Goal: Transaction & Acquisition: Purchase product/service

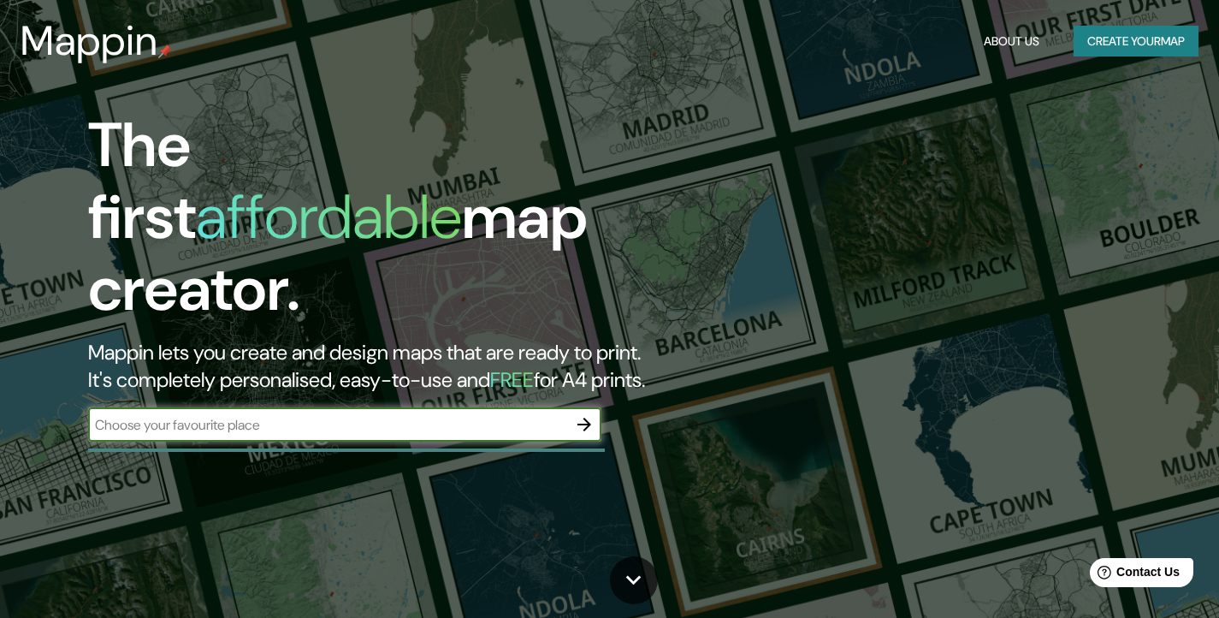
click at [1100, 47] on button "Create your map" at bounding box center [1136, 42] width 125 height 32
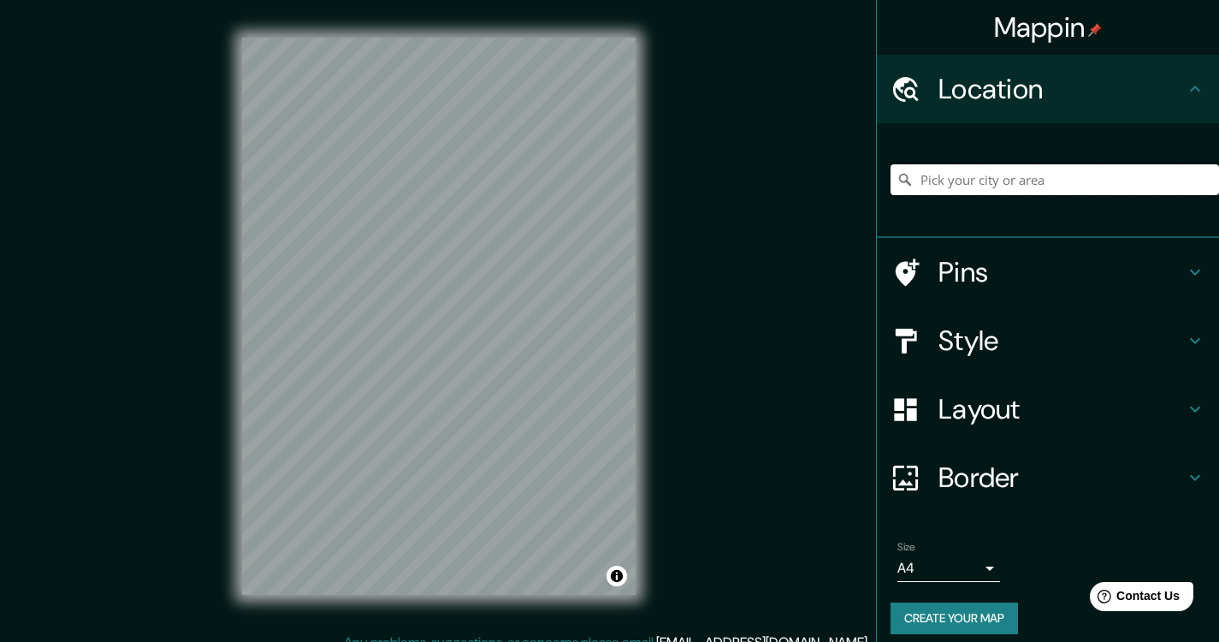
click at [981, 182] on input "Pick your city or area" at bounding box center [1055, 179] width 329 height 31
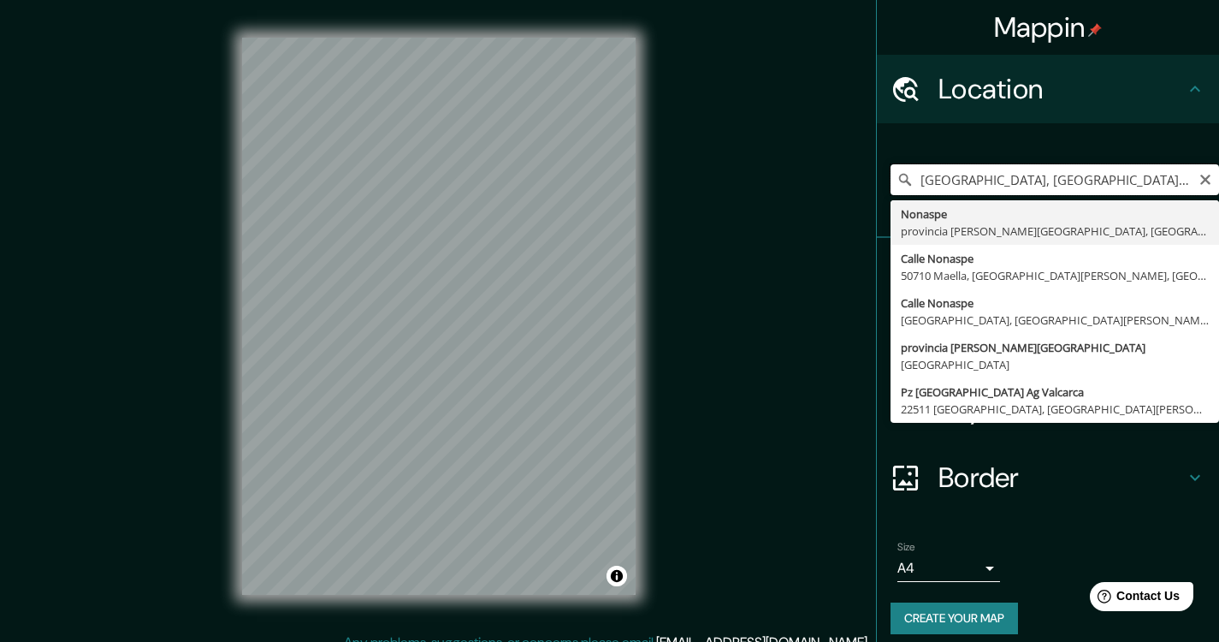
type input "[GEOGRAPHIC_DATA], [GEOGRAPHIC_DATA][PERSON_NAME], [GEOGRAPHIC_DATA]"
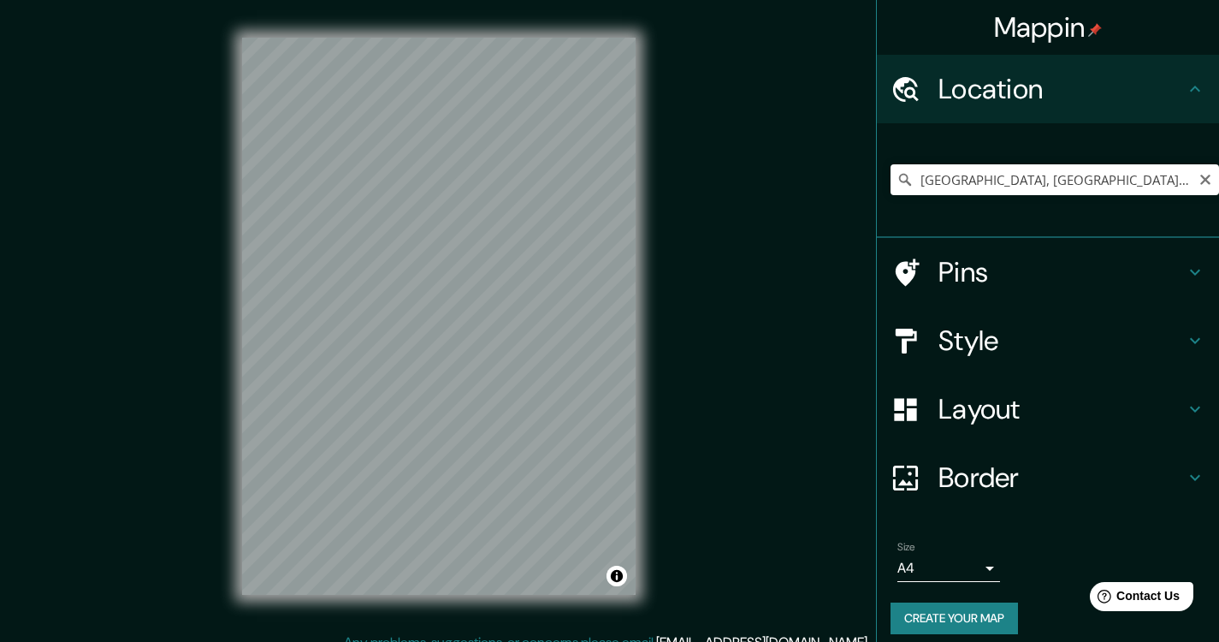
click at [797, 367] on div "Mappin Location Nonaspe, provincia de Zaragoza, España Nonaspe provincia de Zar…" at bounding box center [609, 330] width 1219 height 660
click at [1076, 353] on h4 "Style" at bounding box center [1062, 340] width 246 height 34
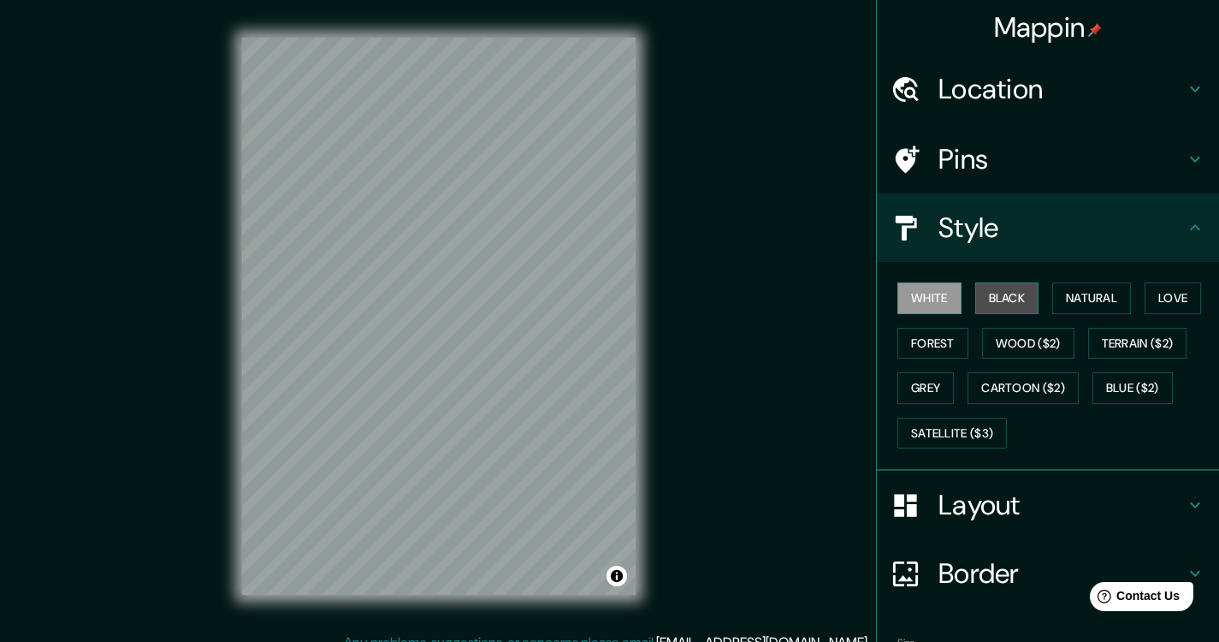
click at [991, 289] on button "Black" at bounding box center [1007, 298] width 64 height 32
click at [1102, 293] on button "Natural" at bounding box center [1091, 298] width 79 height 32
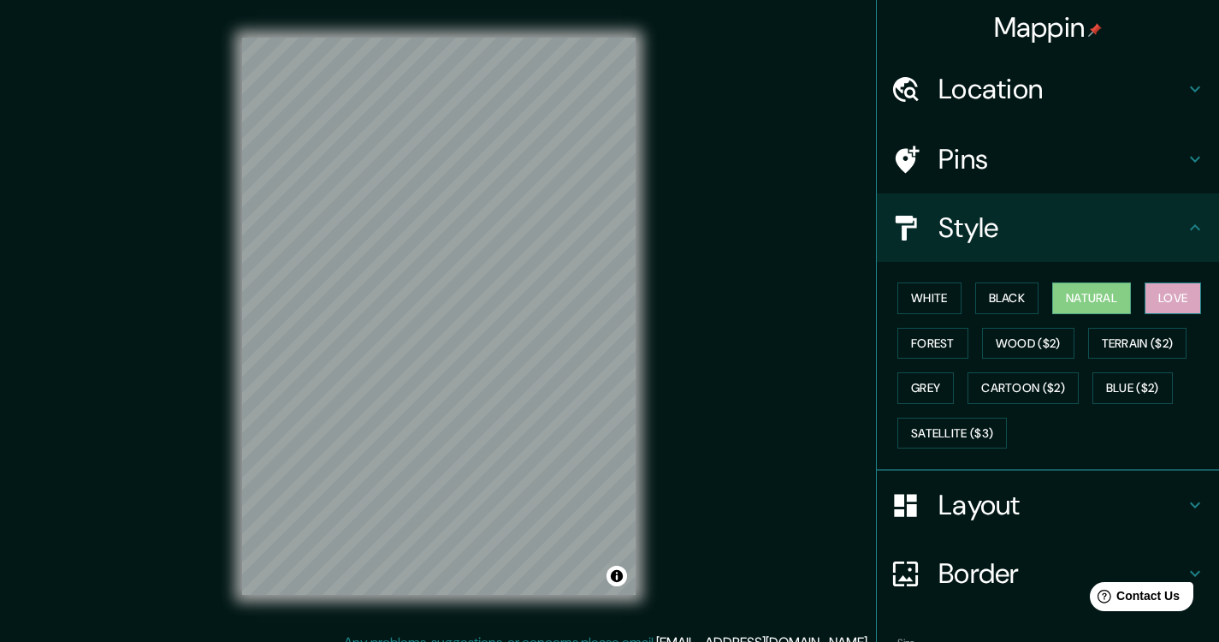
click at [1163, 291] on button "Love" at bounding box center [1173, 298] width 56 height 32
click at [935, 299] on button "White" at bounding box center [930, 298] width 64 height 32
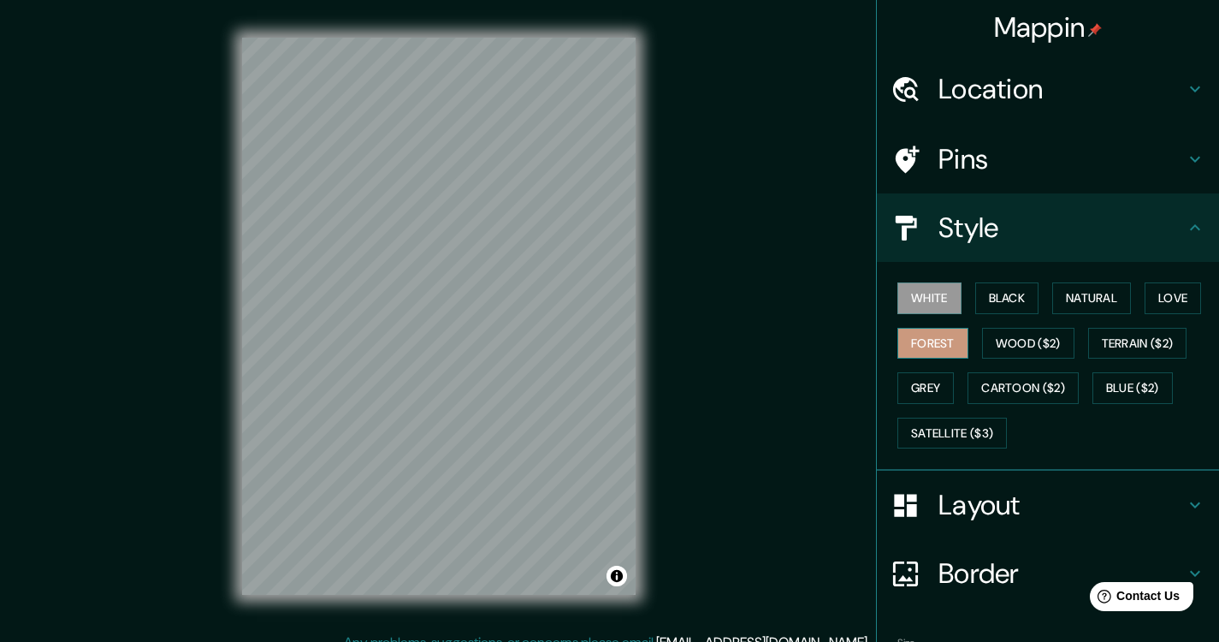
click at [911, 347] on button "Forest" at bounding box center [933, 344] width 71 height 32
click at [1033, 341] on button "Wood ($2)" at bounding box center [1028, 344] width 92 height 32
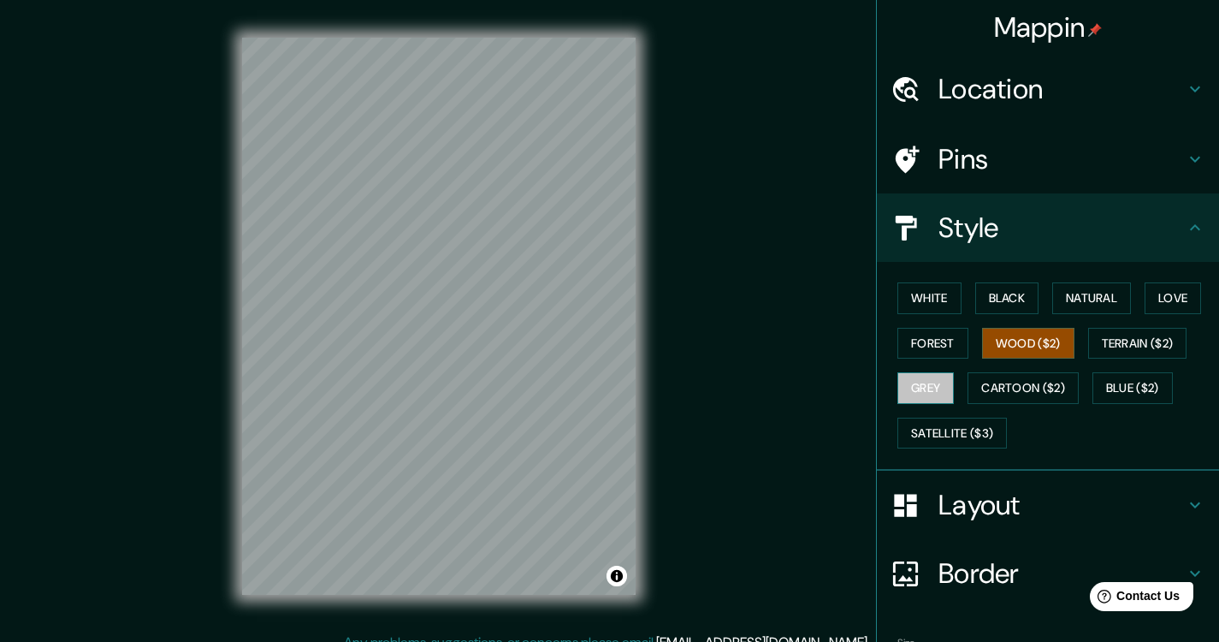
click at [935, 376] on button "Grey" at bounding box center [926, 388] width 56 height 32
click at [923, 287] on button "White" at bounding box center [930, 298] width 64 height 32
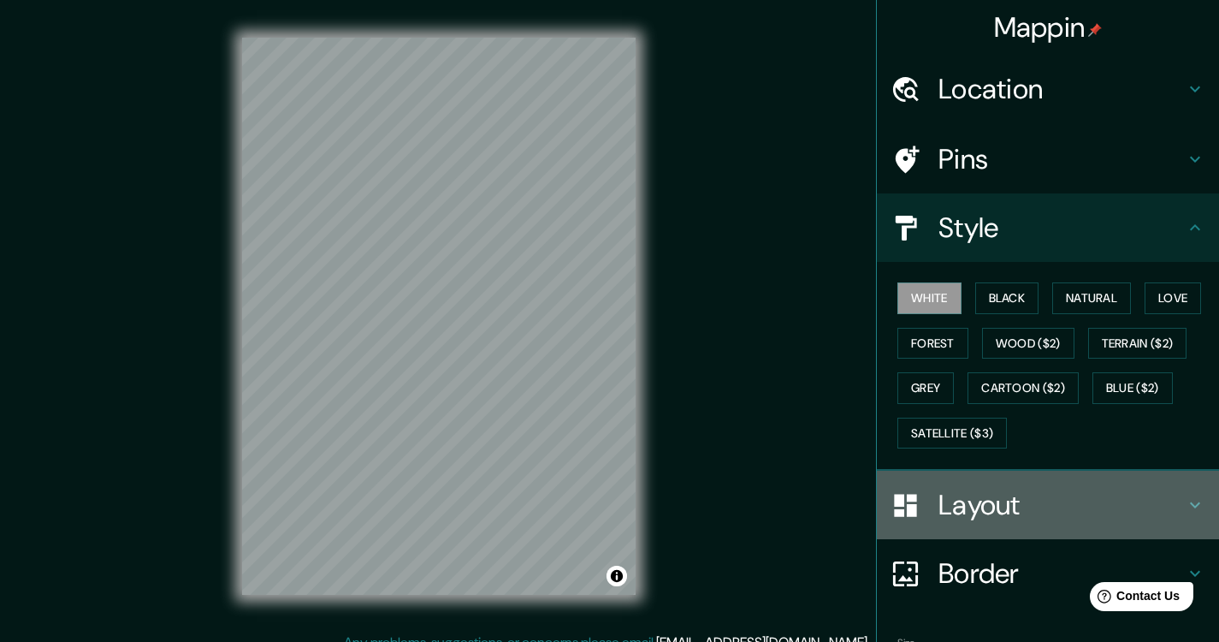
click at [1185, 495] on icon at bounding box center [1195, 505] width 21 height 21
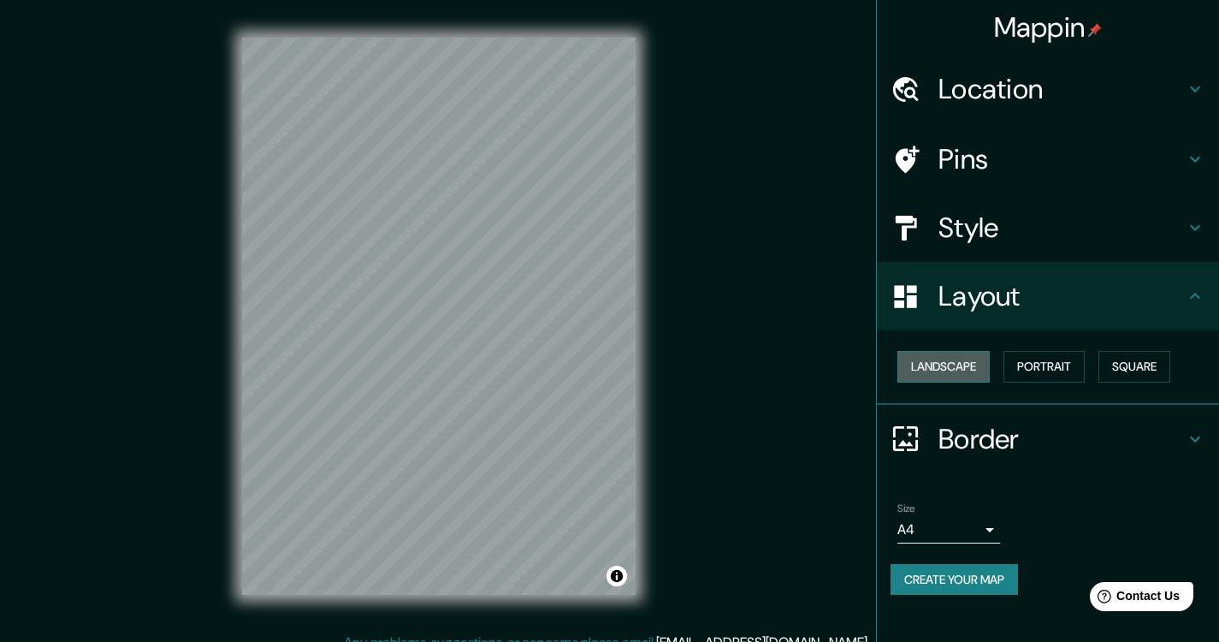
click at [986, 365] on button "Landscape" at bounding box center [944, 367] width 92 height 32
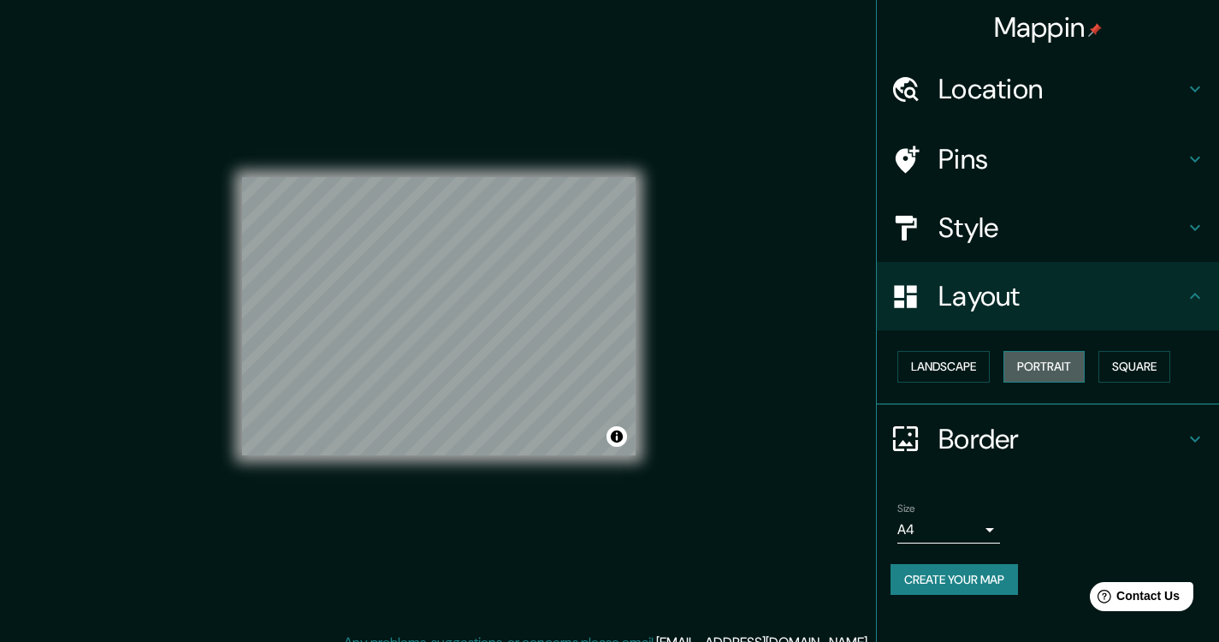
click at [1042, 364] on button "Portrait" at bounding box center [1044, 367] width 81 height 32
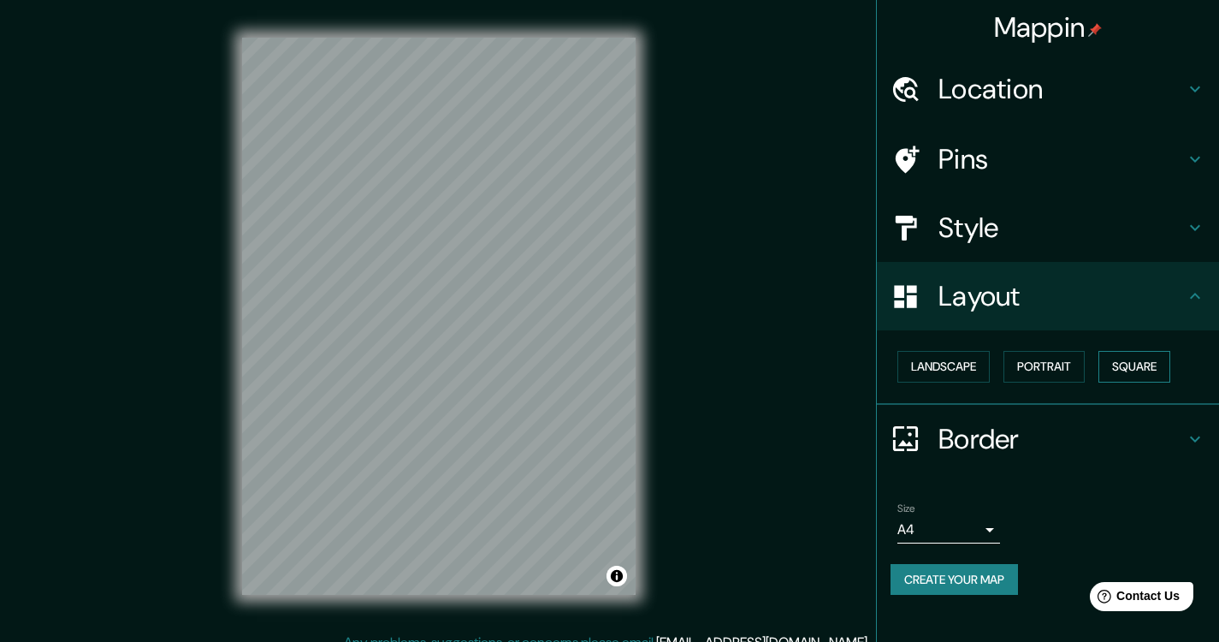
click at [1132, 369] on button "Square" at bounding box center [1135, 367] width 72 height 32
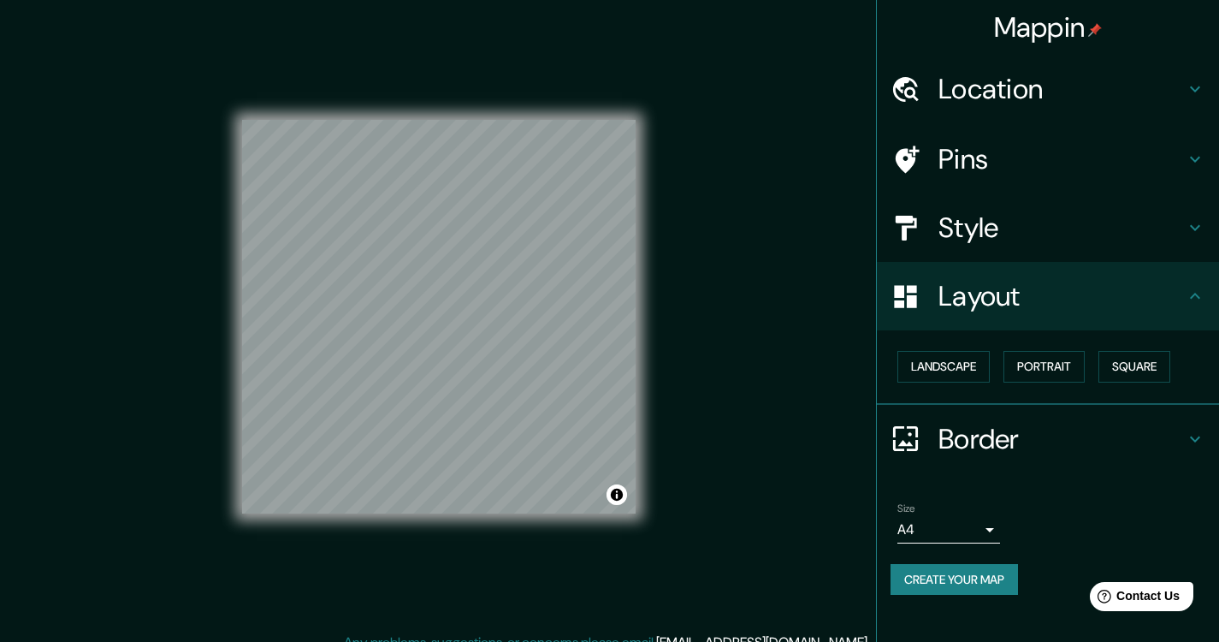
click at [1035, 378] on div "Landscape Portrait Square" at bounding box center [1055, 366] width 329 height 45
click at [1042, 367] on button "Portrait" at bounding box center [1044, 367] width 81 height 32
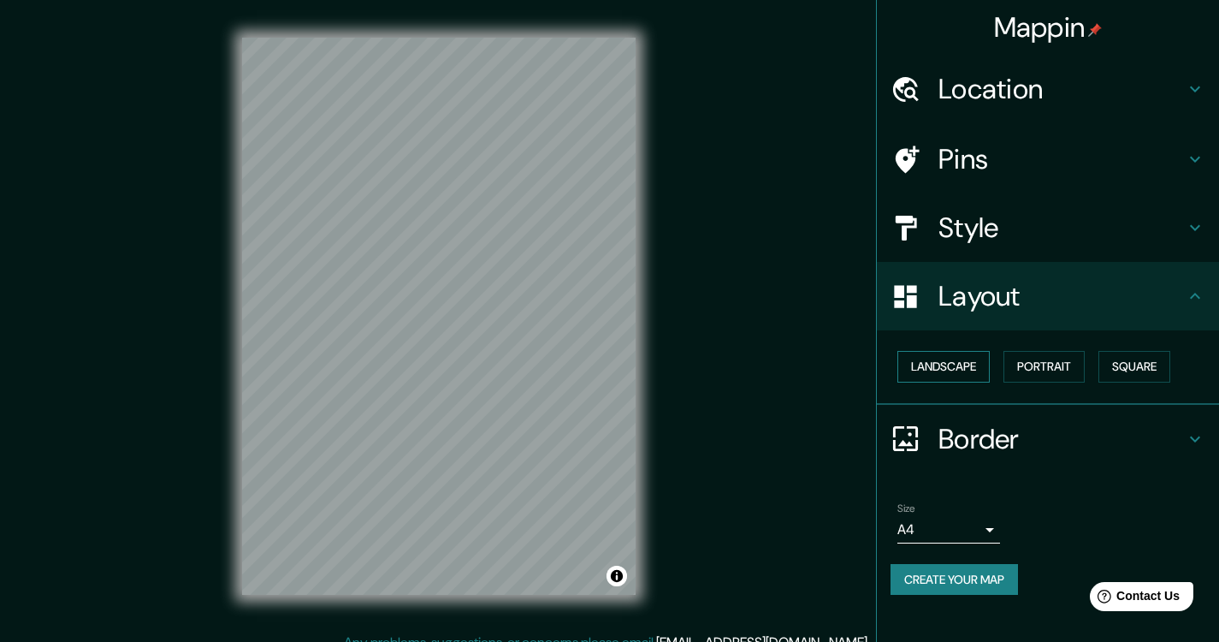
click at [953, 367] on button "Landscape" at bounding box center [944, 367] width 92 height 32
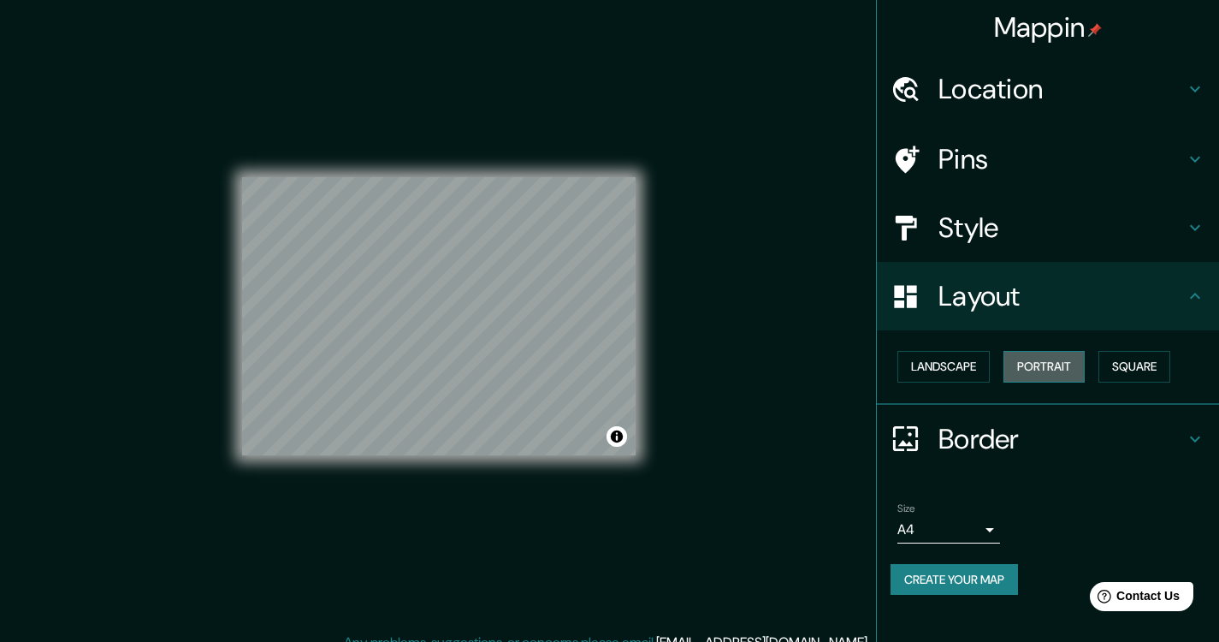
click at [1058, 371] on button "Portrait" at bounding box center [1044, 367] width 81 height 32
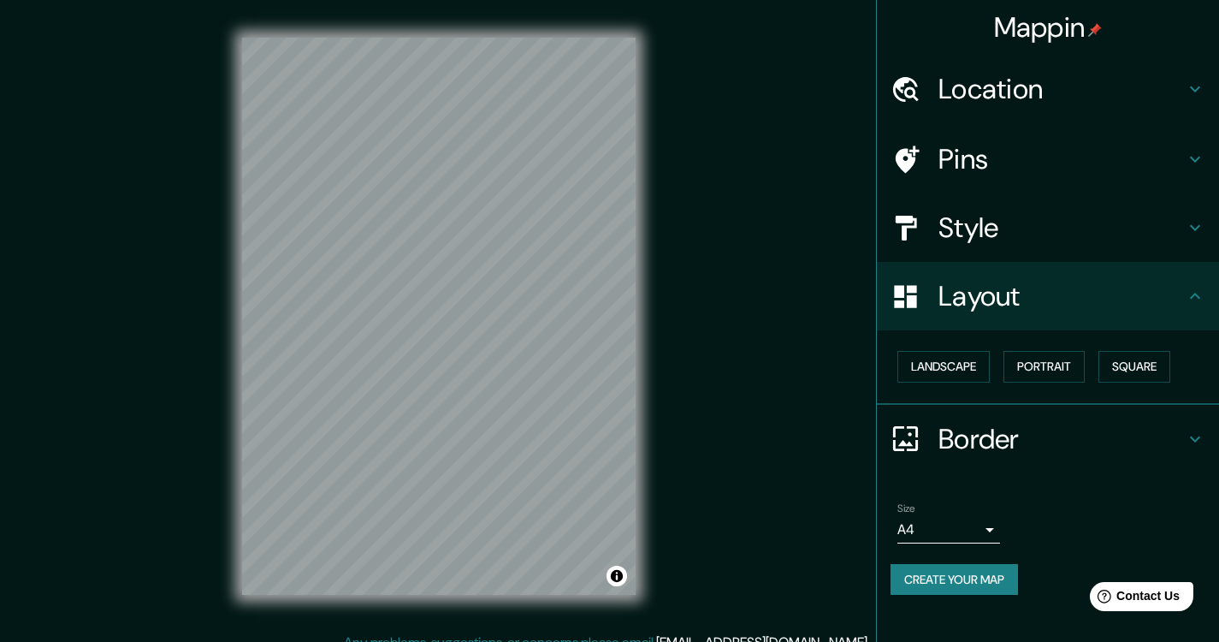
scroll to position [18, 0]
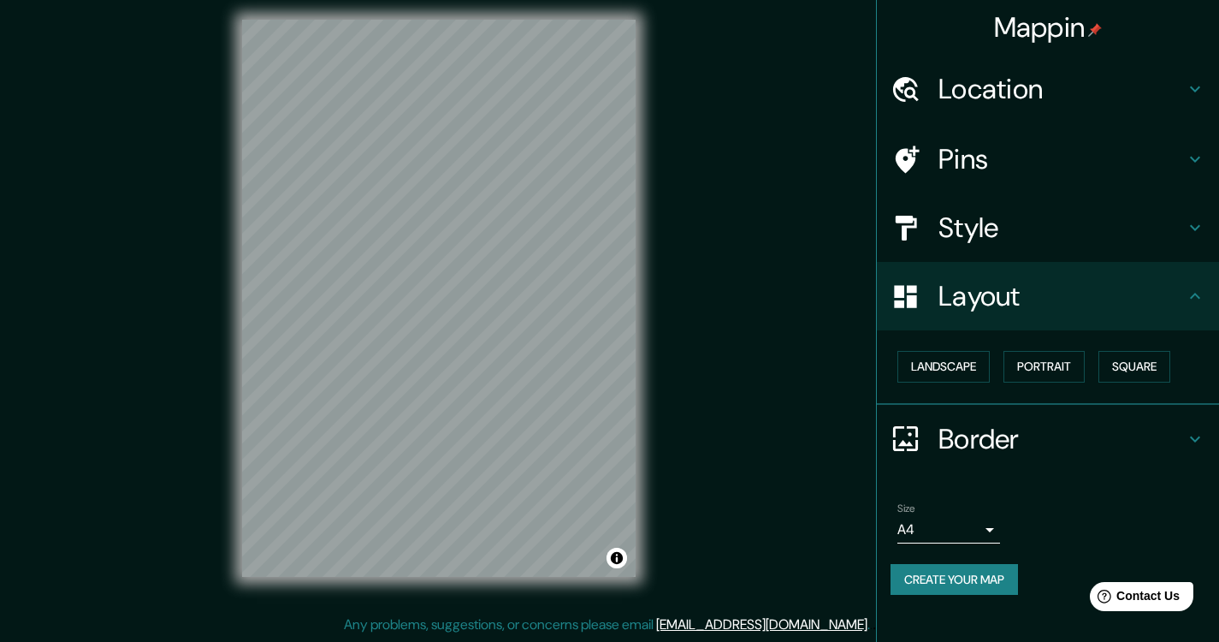
click at [958, 569] on button "Create your map" at bounding box center [954, 580] width 127 height 32
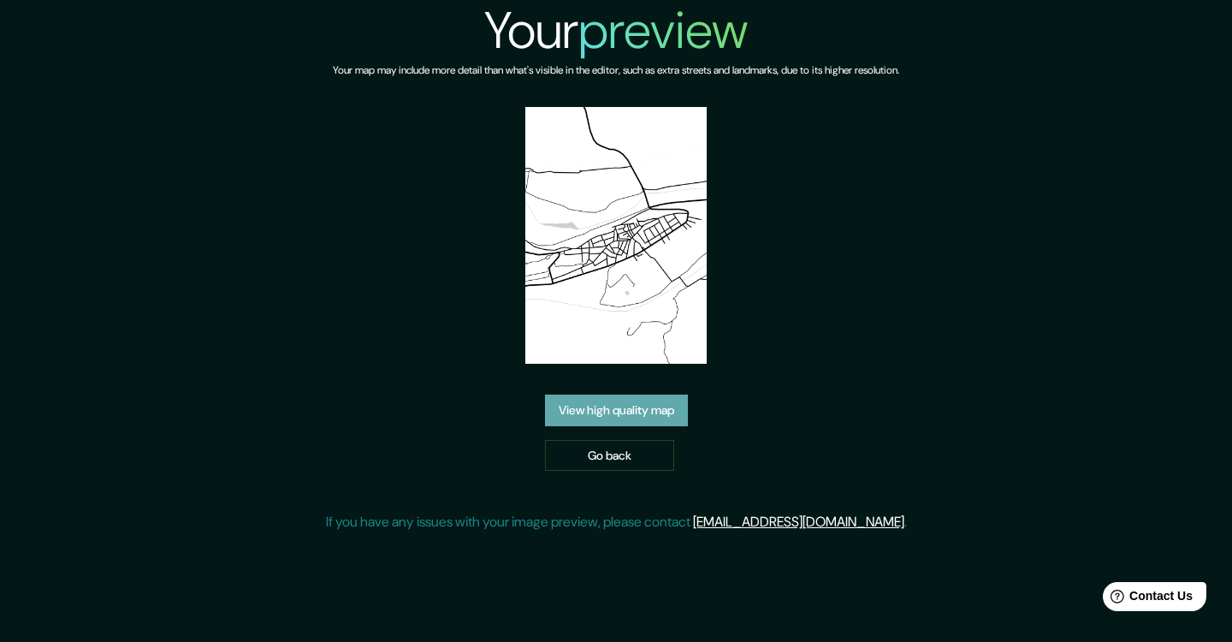
click at [628, 409] on link "View high quality map" at bounding box center [616, 410] width 143 height 32
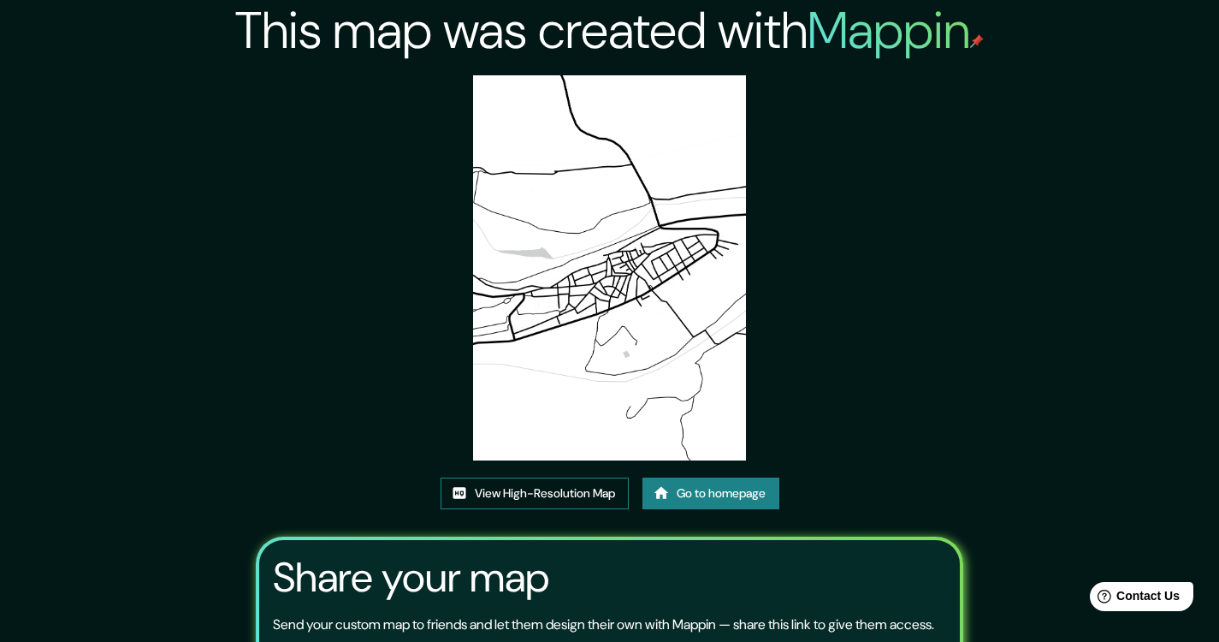
click at [566, 495] on link "View High-Resolution Map" at bounding box center [535, 493] width 188 height 32
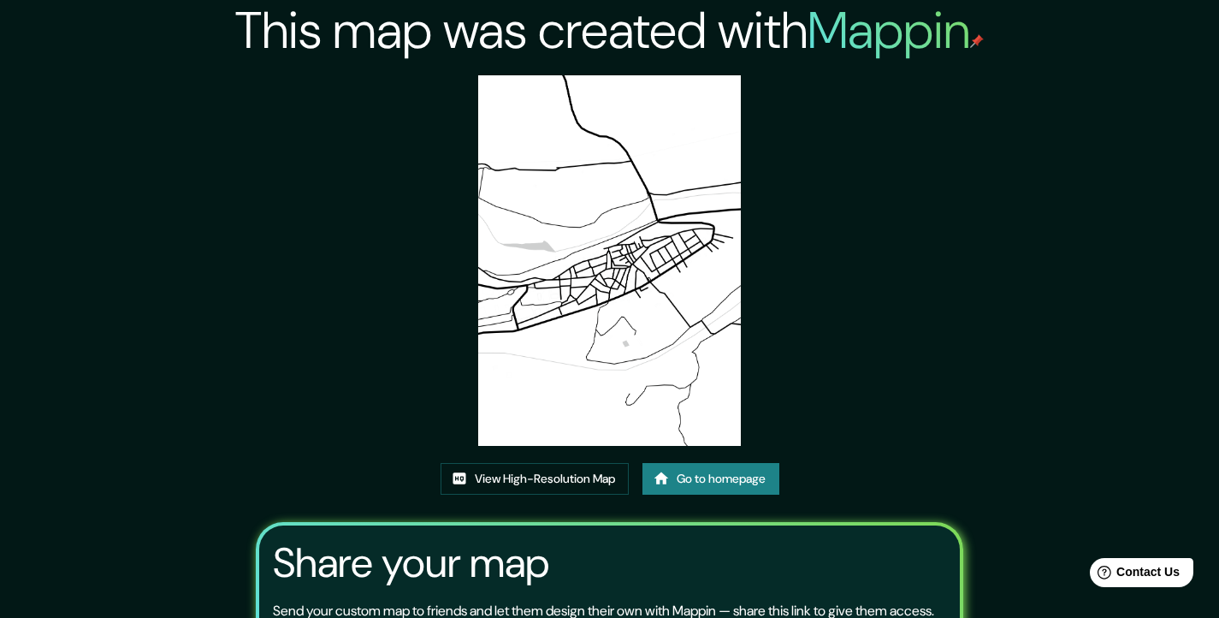
click at [704, 494] on link "Go to homepage" at bounding box center [711, 479] width 137 height 32
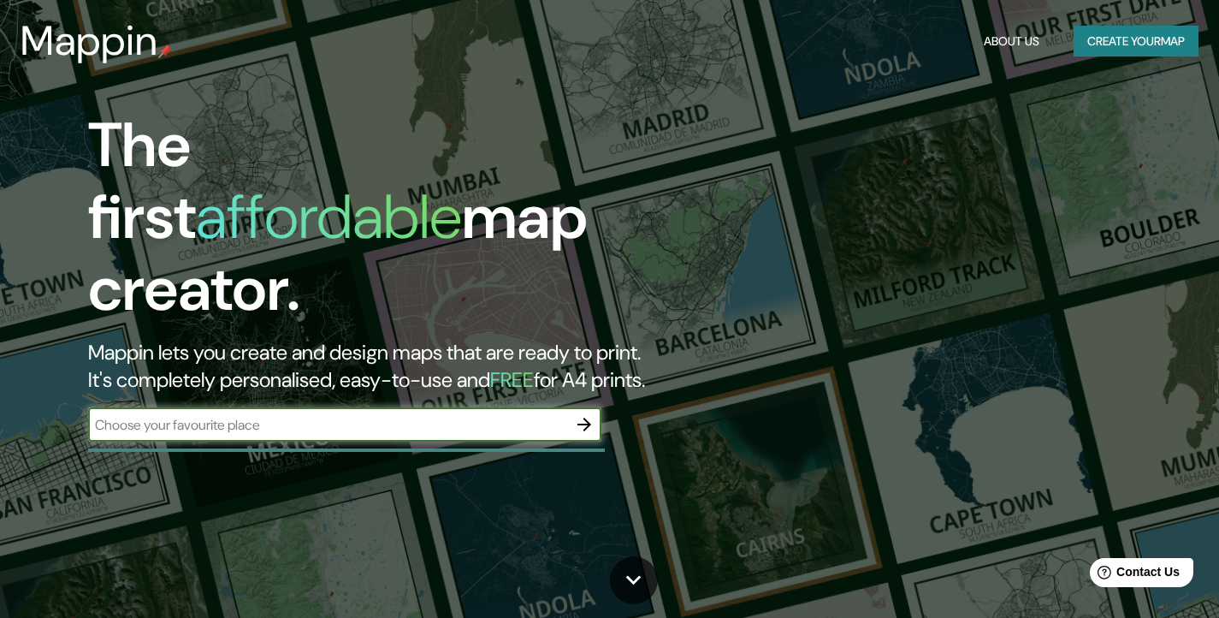
click at [1156, 49] on button "Create your map" at bounding box center [1136, 42] width 125 height 32
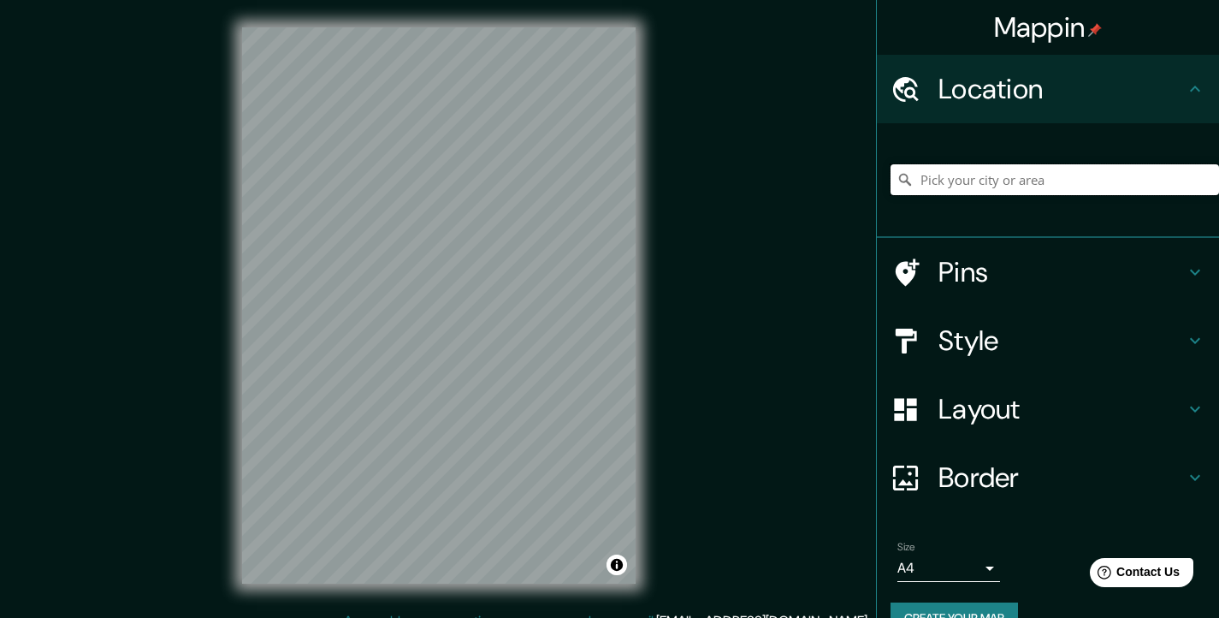
click at [1095, 179] on input "Pick your city or area" at bounding box center [1055, 179] width 329 height 31
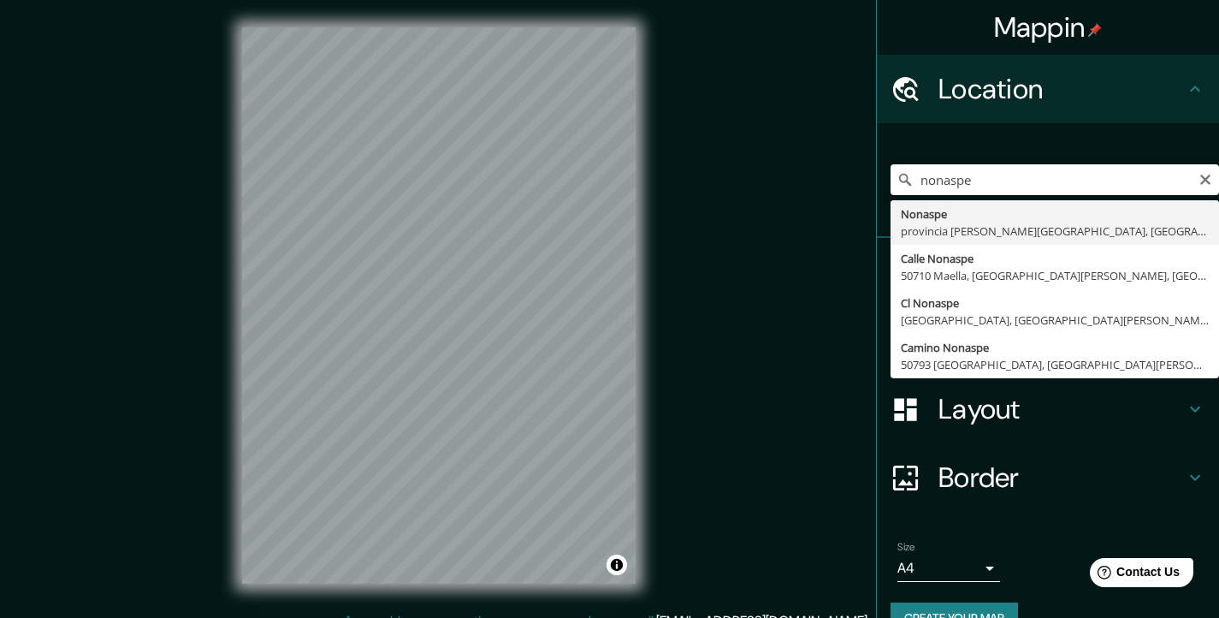
type input "[GEOGRAPHIC_DATA], [GEOGRAPHIC_DATA][PERSON_NAME], [GEOGRAPHIC_DATA]"
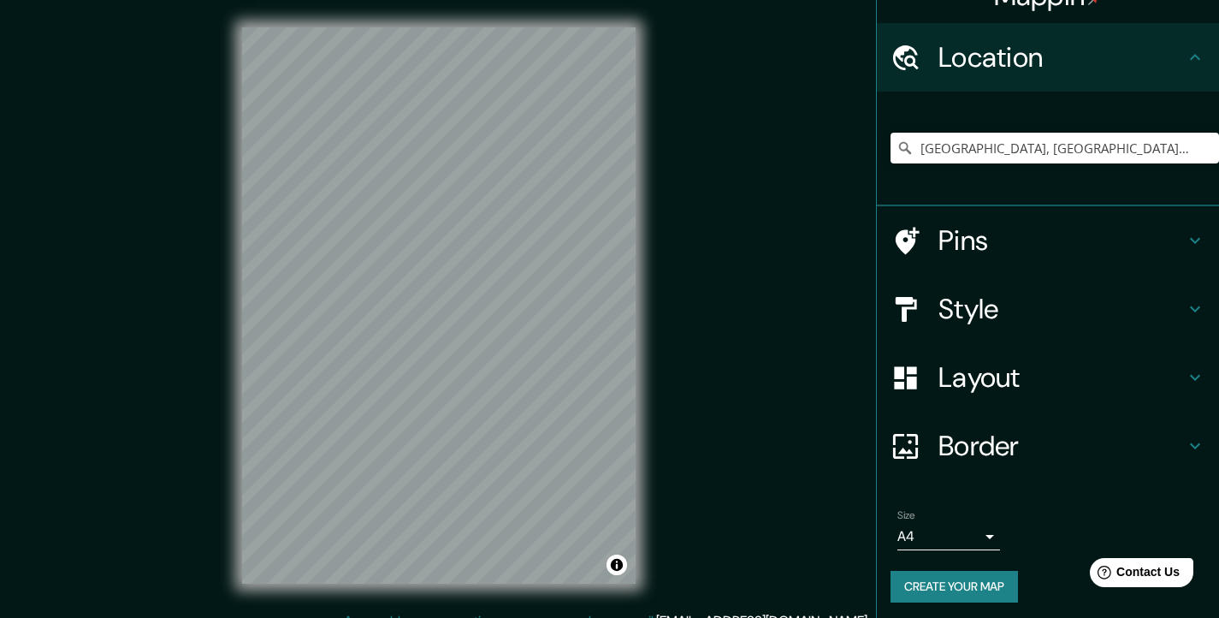
scroll to position [21, 0]
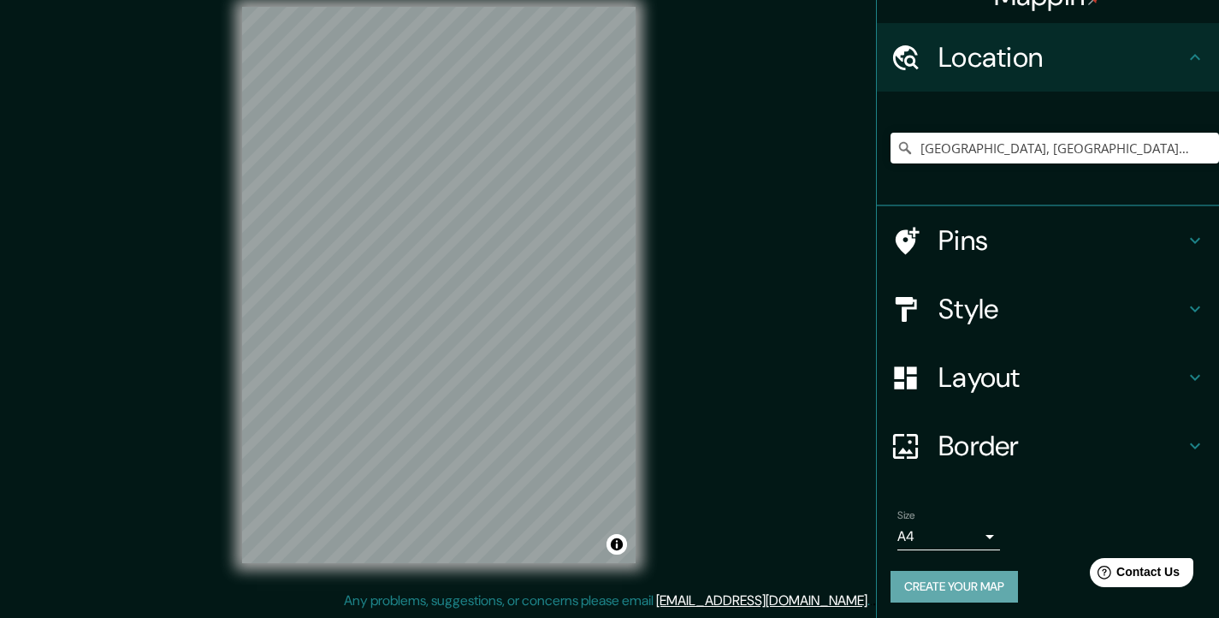
click at [953, 583] on button "Create your map" at bounding box center [954, 587] width 127 height 32
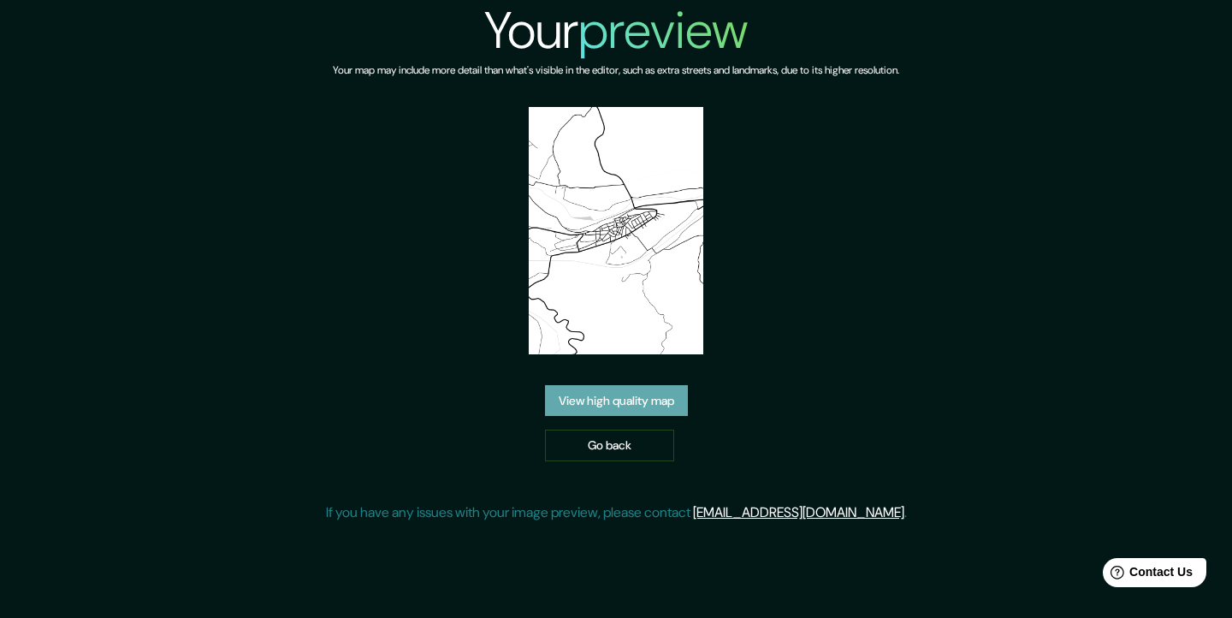
click at [638, 406] on link "View high quality map" at bounding box center [616, 401] width 143 height 32
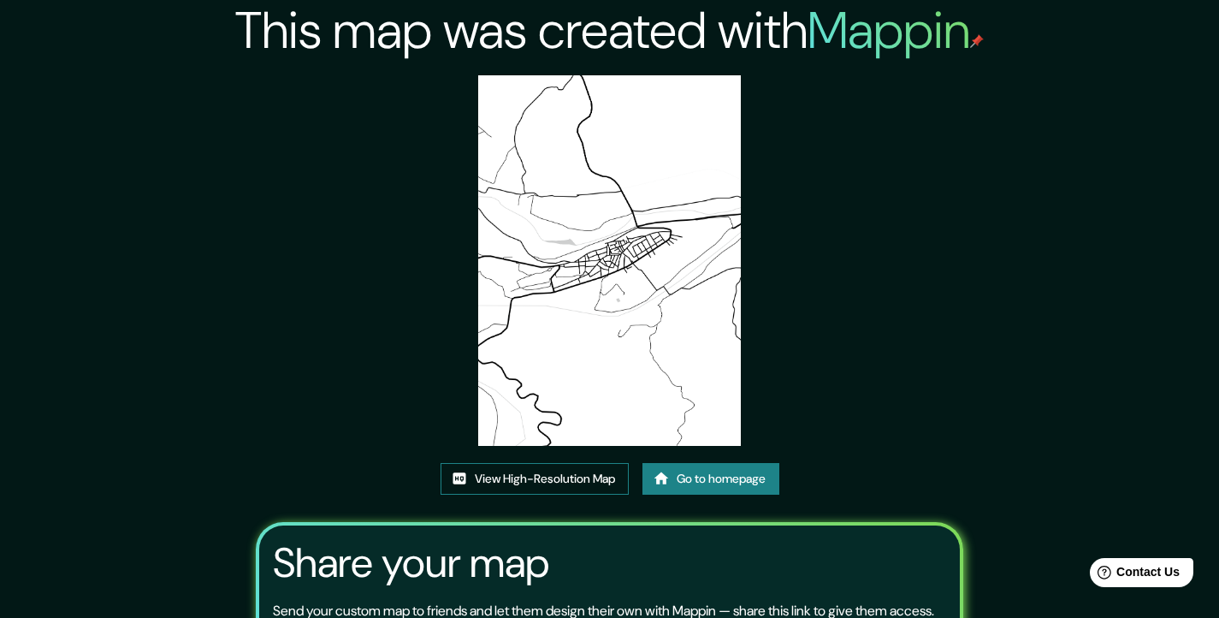
click at [537, 478] on link "View High-Resolution Map" at bounding box center [535, 479] width 188 height 32
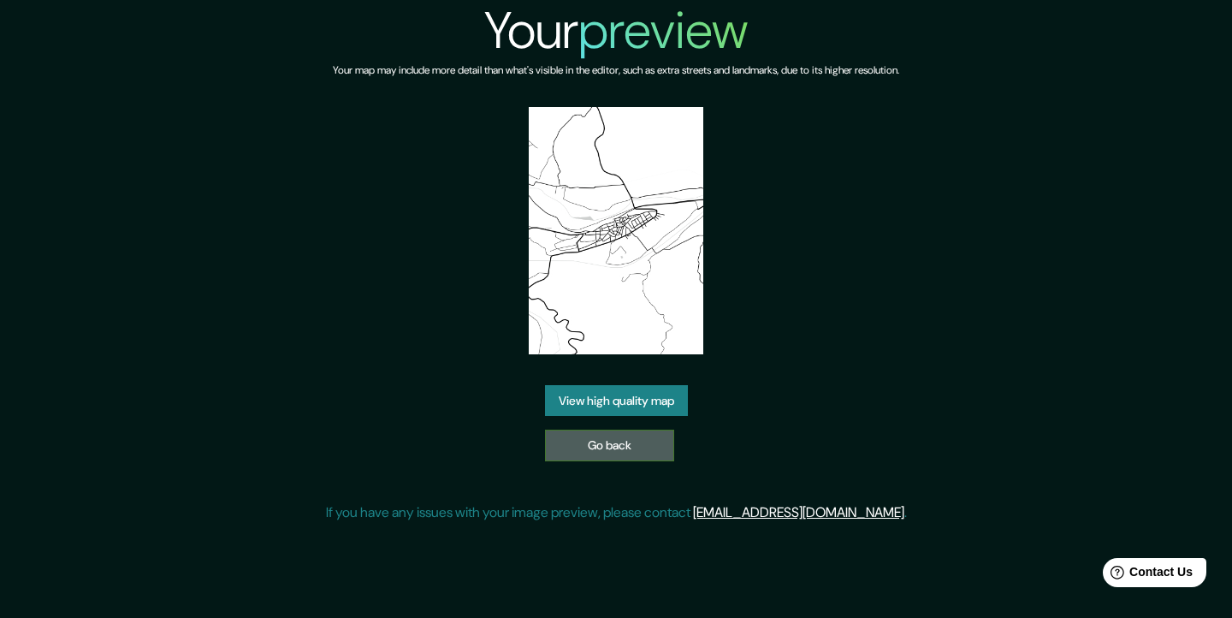
click at [612, 448] on link "Go back" at bounding box center [609, 446] width 129 height 32
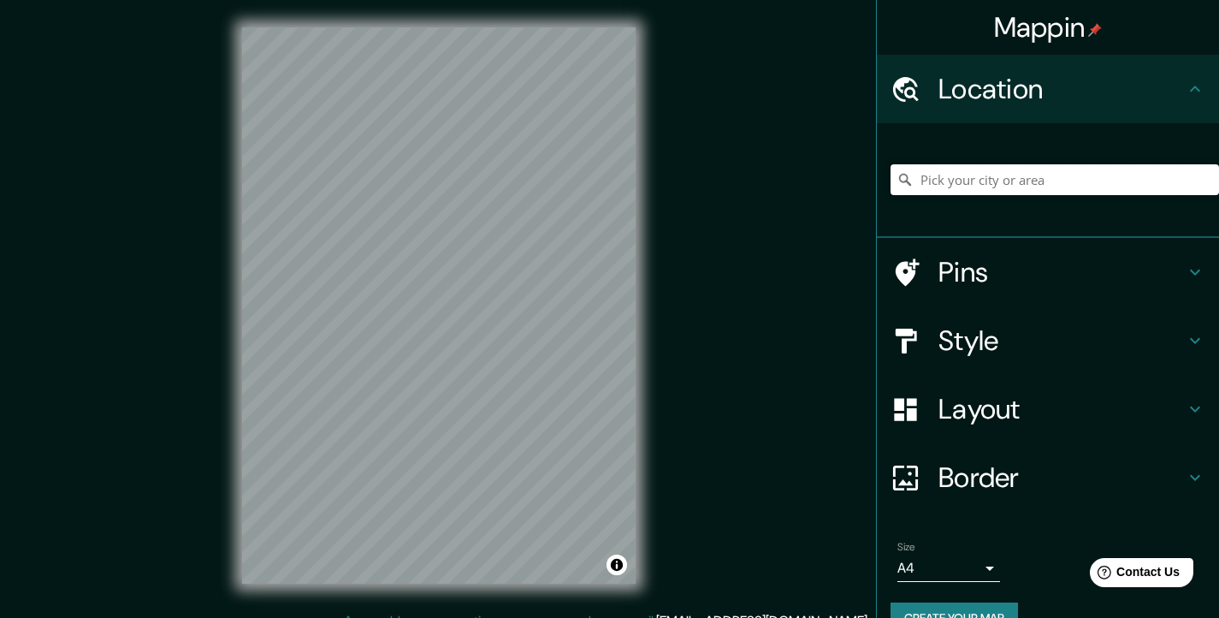
click at [1078, 175] on input "Pick your city or area" at bounding box center [1055, 179] width 329 height 31
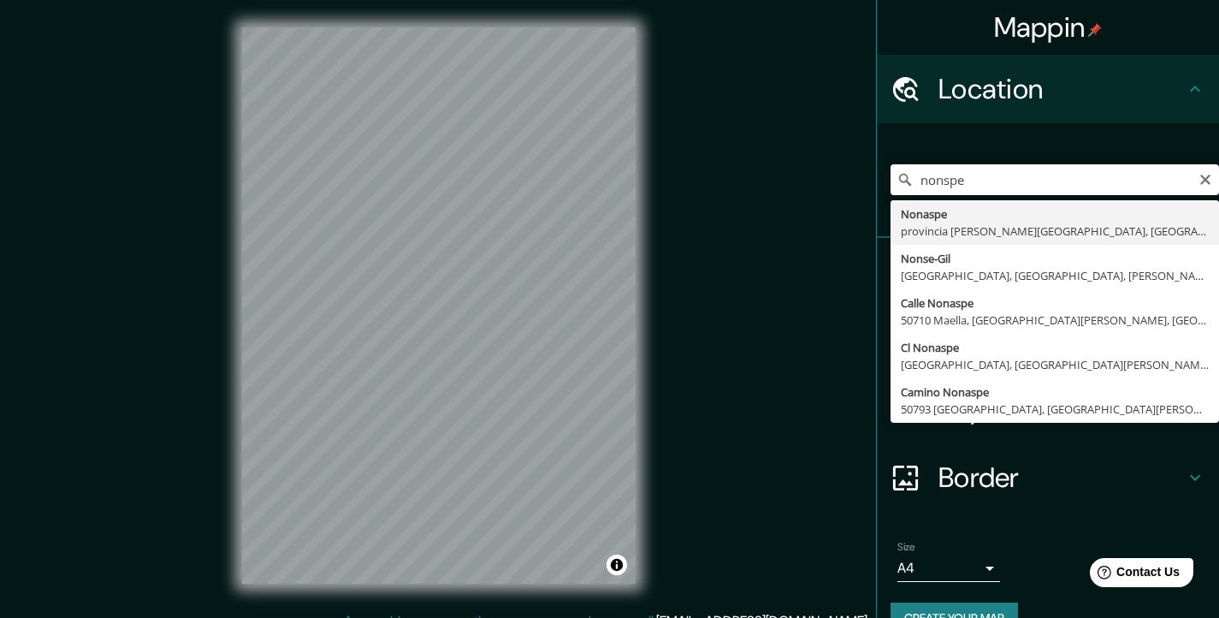
type input "[GEOGRAPHIC_DATA], [GEOGRAPHIC_DATA][PERSON_NAME], [GEOGRAPHIC_DATA]"
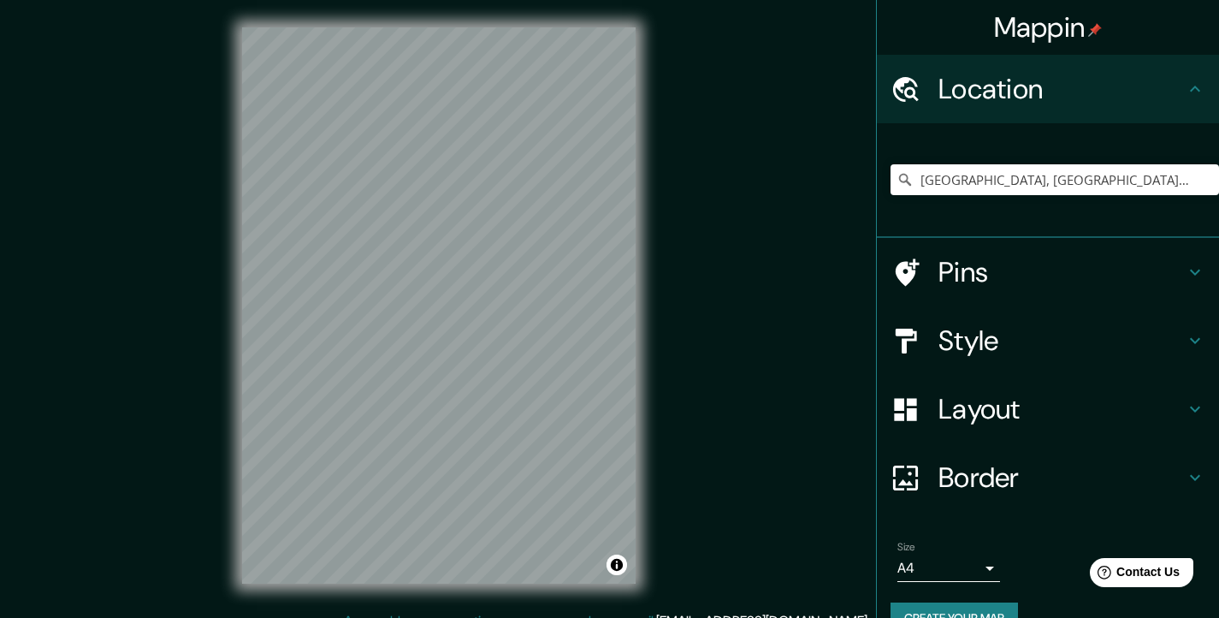
click at [1104, 352] on h4 "Style" at bounding box center [1062, 340] width 246 height 34
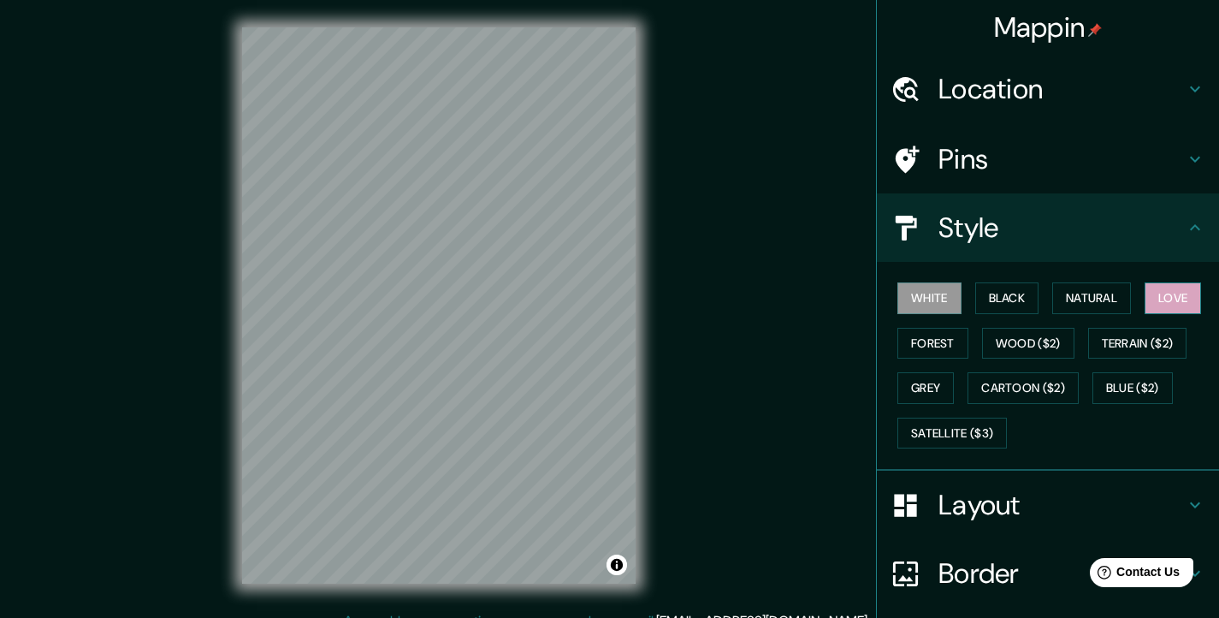
click at [1159, 297] on button "Love" at bounding box center [1173, 298] width 56 height 32
click at [1046, 391] on button "Cartoon ($2)" at bounding box center [1023, 388] width 111 height 32
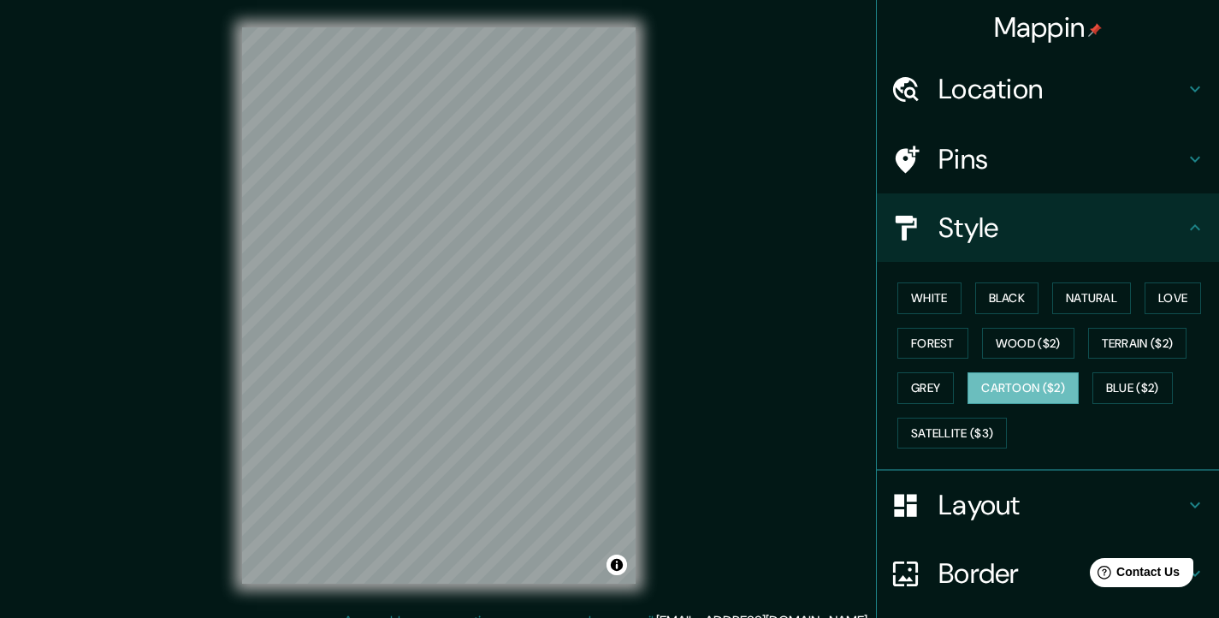
click at [1144, 505] on h4 "Layout" at bounding box center [1062, 505] width 246 height 34
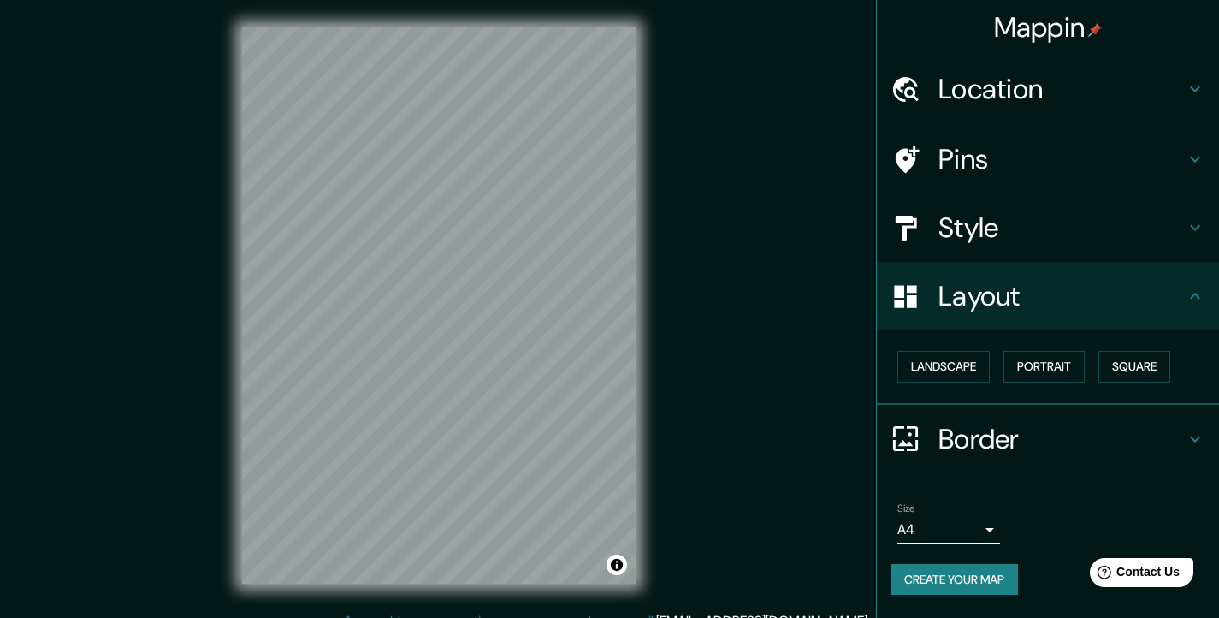
scroll to position [21, 0]
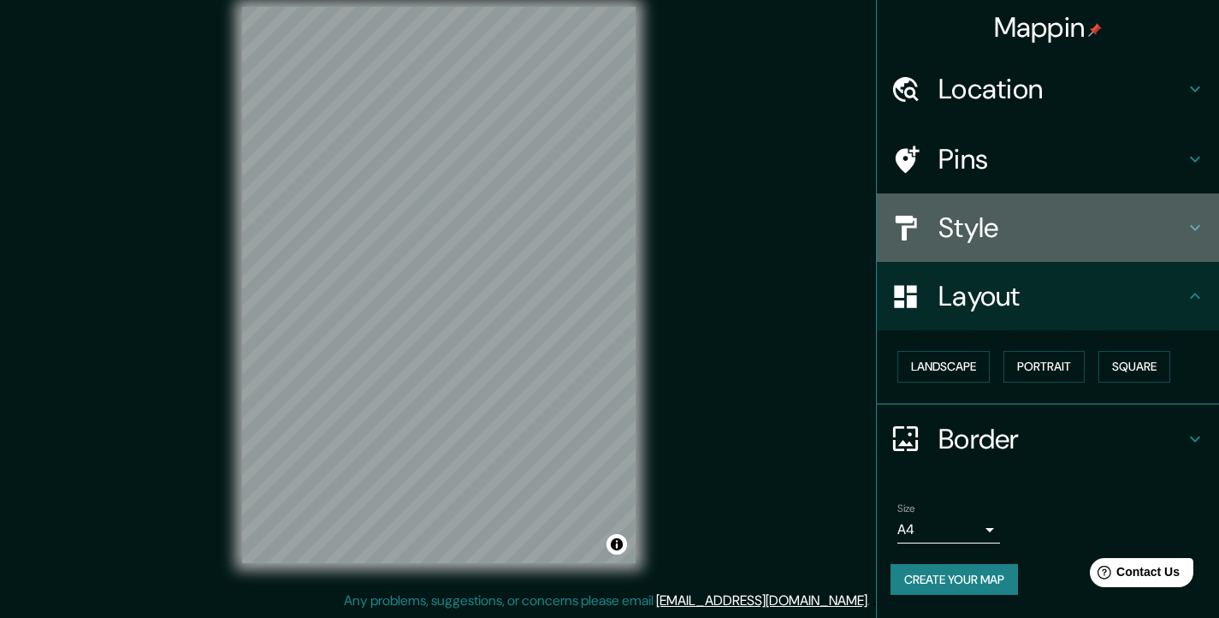
click at [1149, 217] on h4 "Style" at bounding box center [1062, 227] width 246 height 34
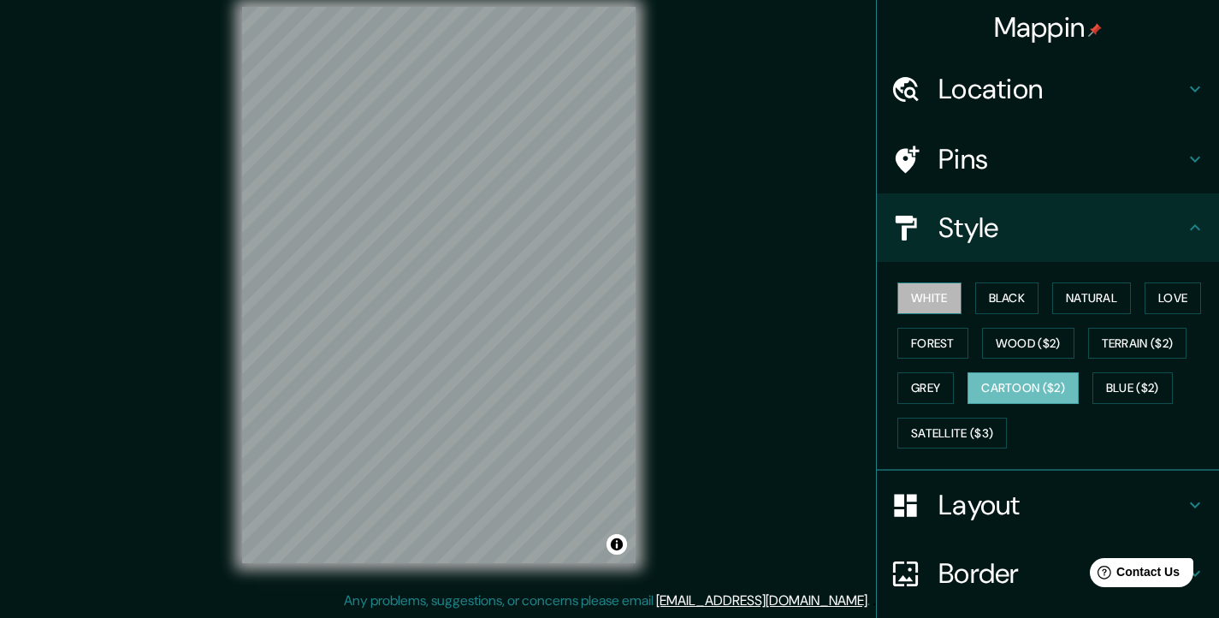
click at [928, 300] on button "White" at bounding box center [930, 298] width 64 height 32
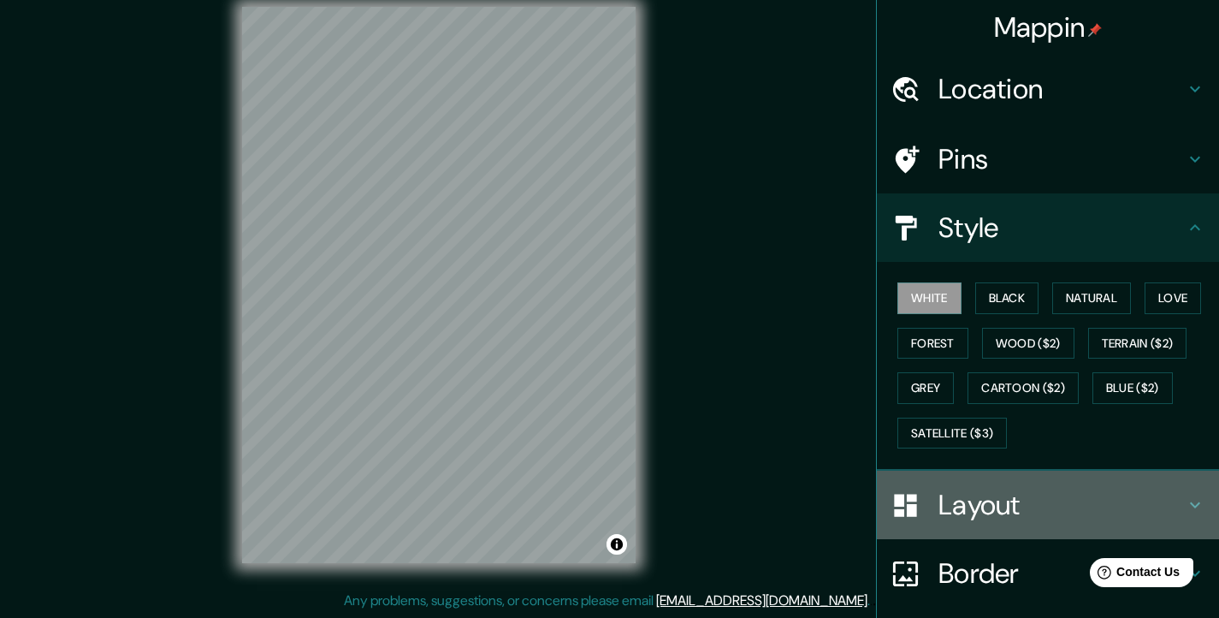
click at [1117, 507] on h4 "Layout" at bounding box center [1062, 505] width 246 height 34
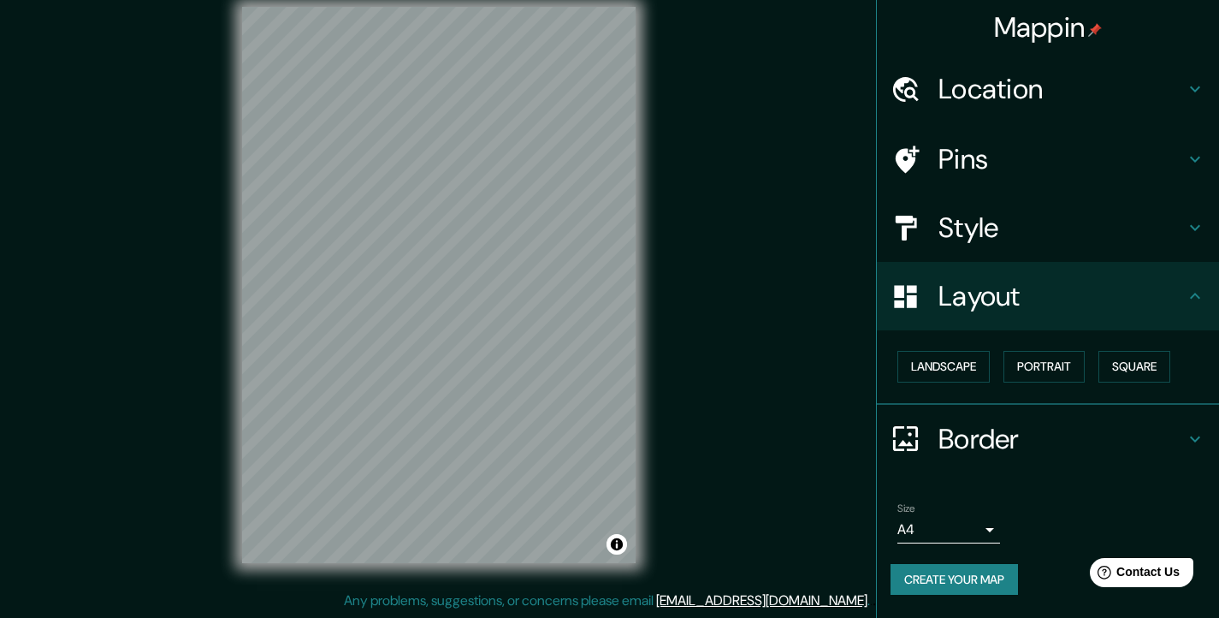
click at [1117, 422] on h4 "Border" at bounding box center [1062, 439] width 246 height 34
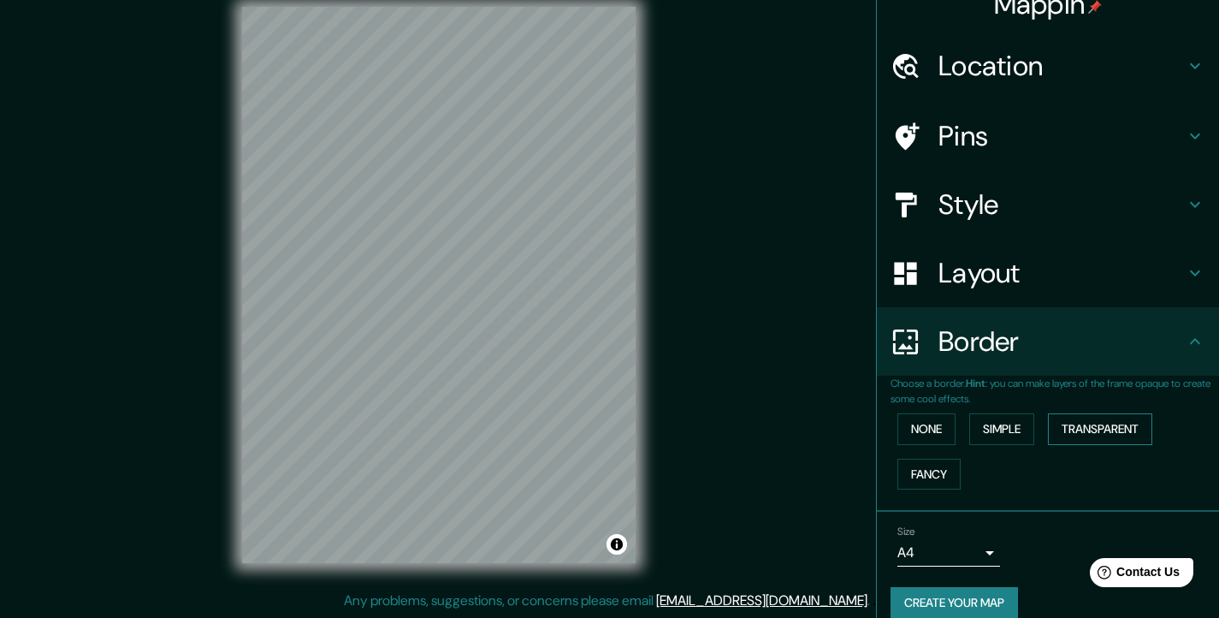
scroll to position [39, 0]
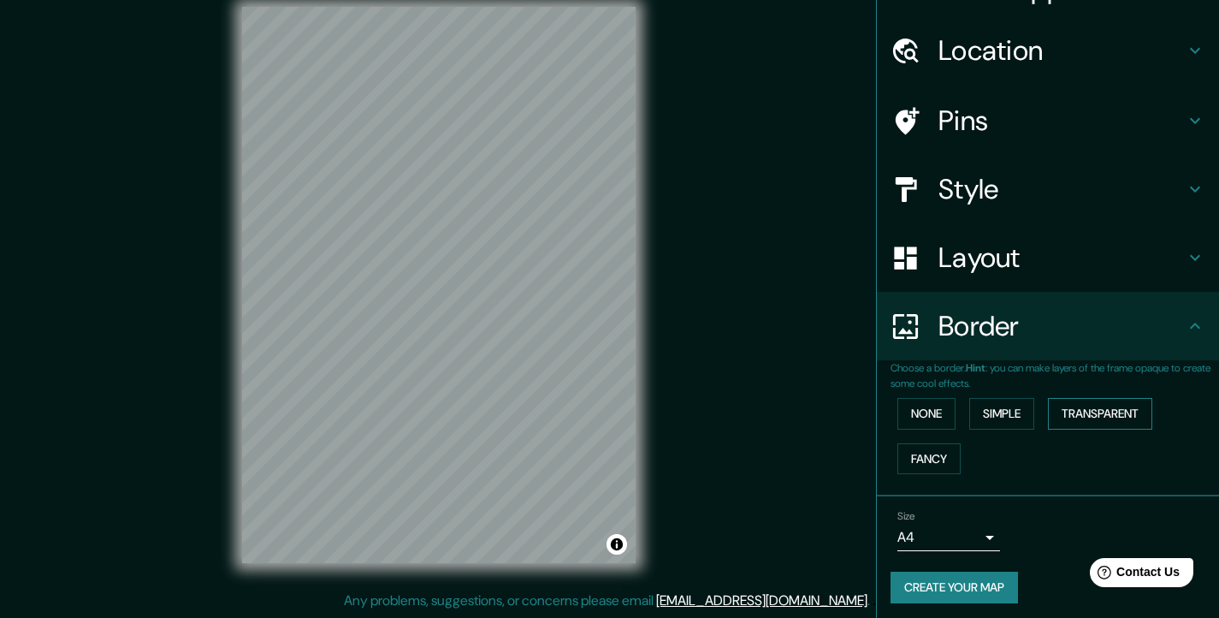
click at [1069, 405] on button "Transparent" at bounding box center [1100, 414] width 104 height 32
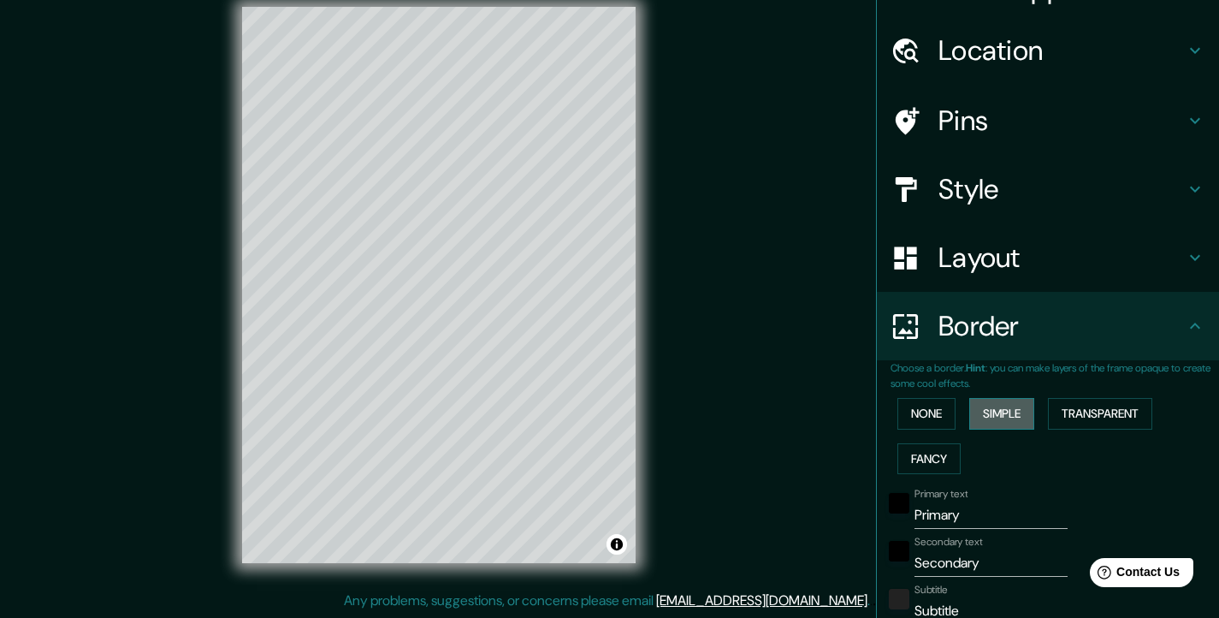
click at [976, 413] on button "Simple" at bounding box center [1001, 414] width 65 height 32
click at [912, 407] on button "None" at bounding box center [927, 414] width 58 height 32
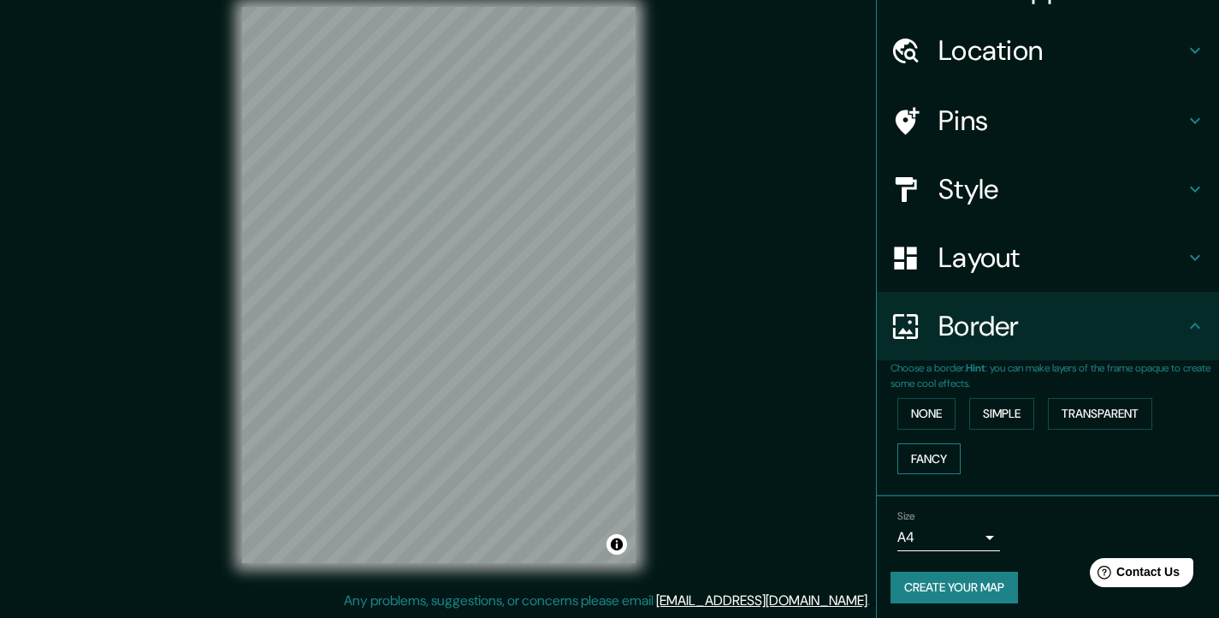
click at [918, 459] on button "Fancy" at bounding box center [929, 459] width 63 height 32
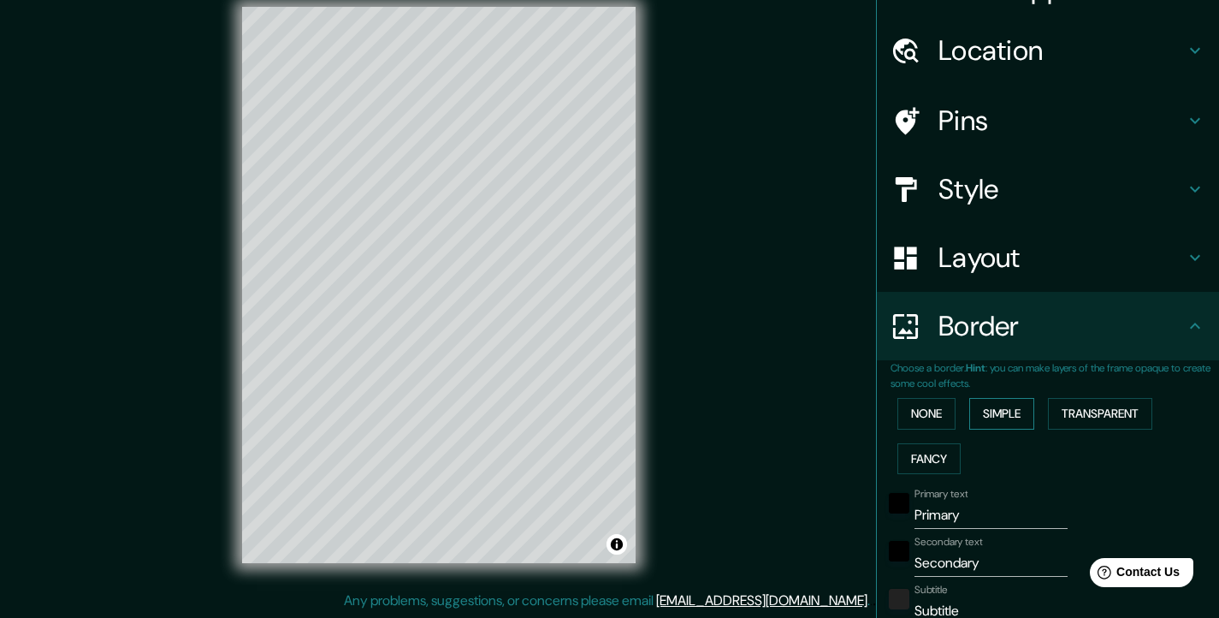
click at [981, 408] on button "Simple" at bounding box center [1001, 414] width 65 height 32
click at [1084, 399] on button "Transparent" at bounding box center [1100, 414] width 104 height 32
click at [925, 458] on button "Fancy" at bounding box center [929, 459] width 63 height 32
click at [989, 408] on button "Simple" at bounding box center [1001, 414] width 65 height 32
click at [1094, 407] on button "Transparent" at bounding box center [1100, 414] width 104 height 32
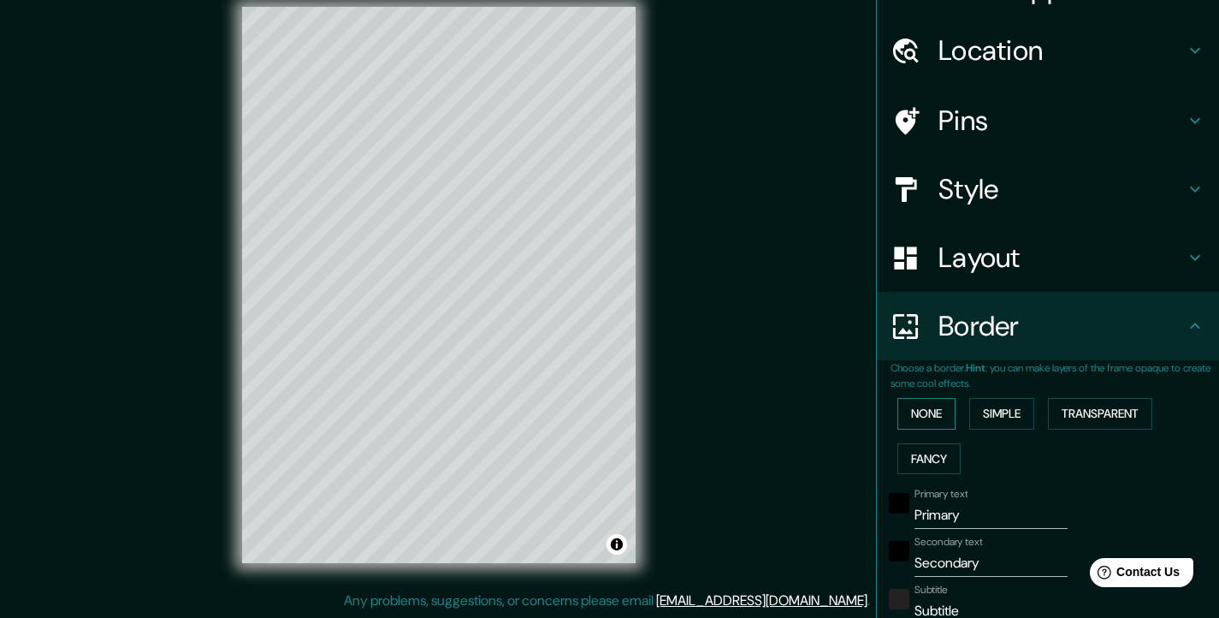
click at [921, 404] on button "None" at bounding box center [927, 414] width 58 height 32
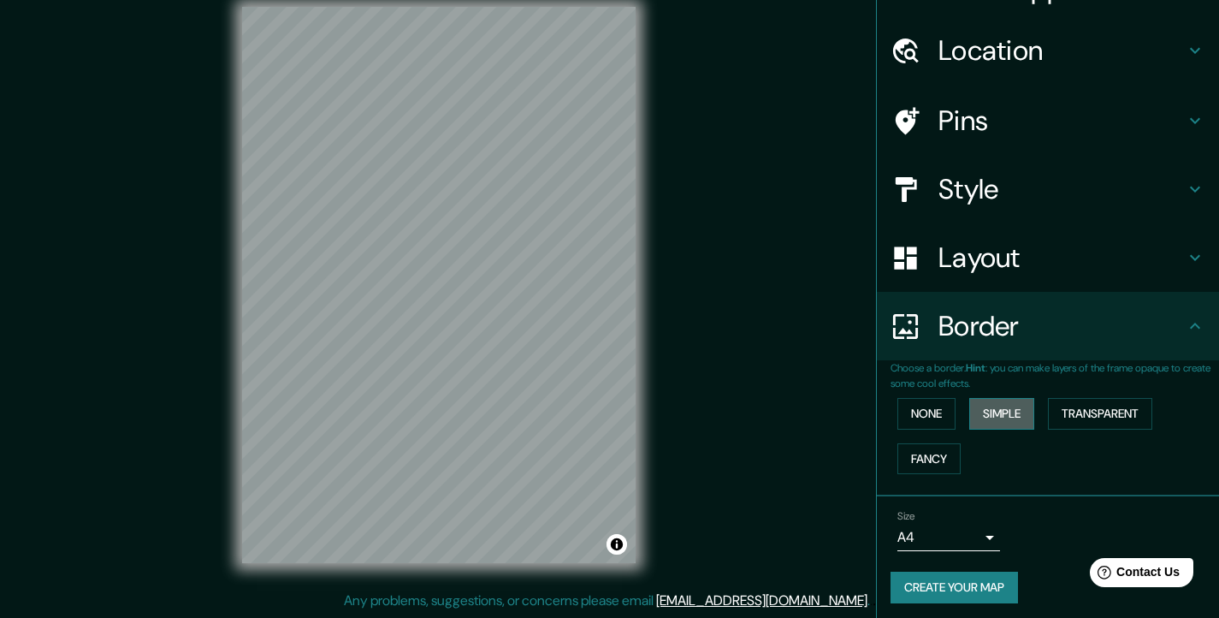
click at [1000, 405] on button "Simple" at bounding box center [1001, 414] width 65 height 32
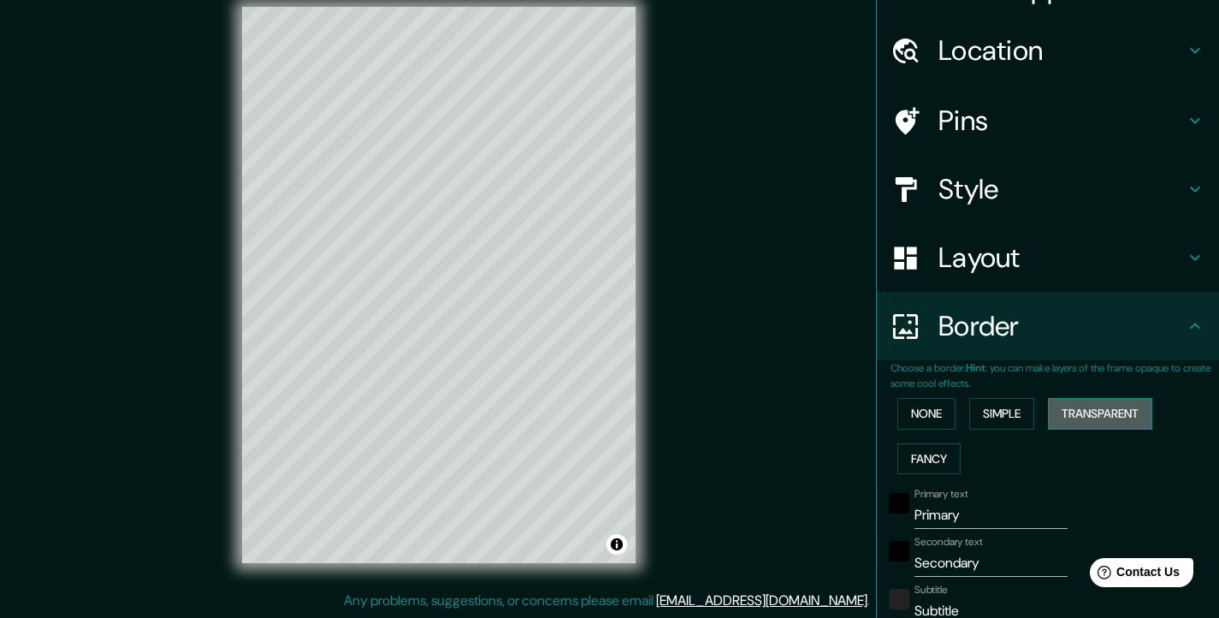
click at [1081, 407] on button "Transparent" at bounding box center [1100, 414] width 104 height 32
click at [943, 464] on button "Fancy" at bounding box center [929, 459] width 63 height 32
click at [1011, 416] on button "Simple" at bounding box center [1001, 414] width 65 height 32
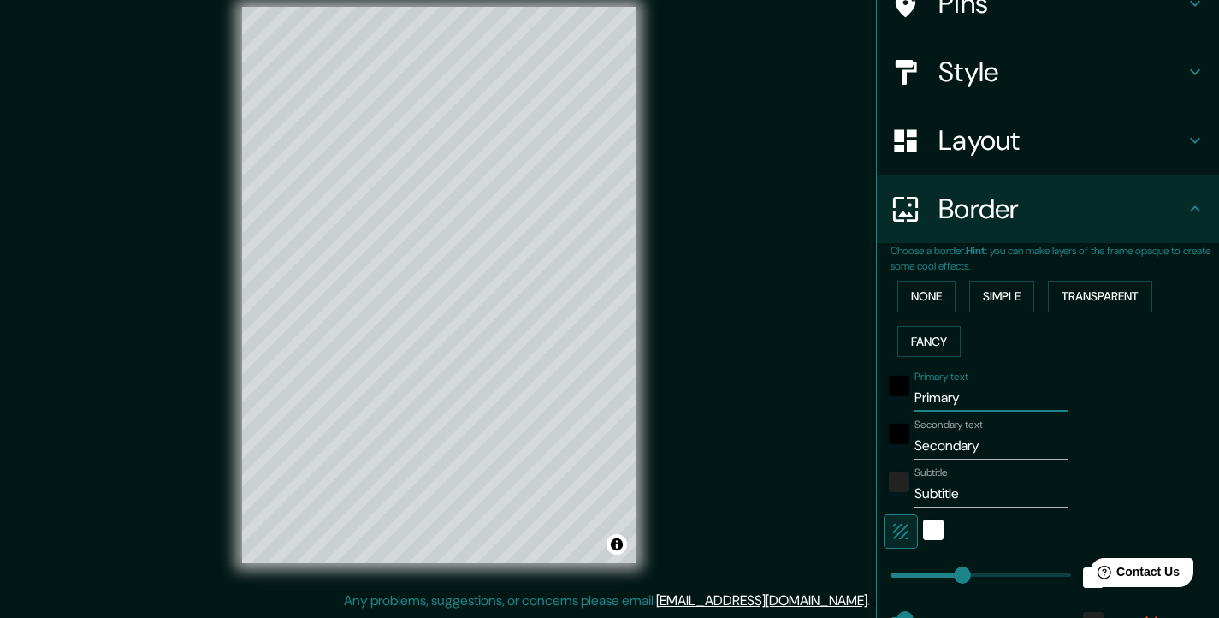
drag, startPoint x: 979, startPoint y: 396, endPoint x: 879, endPoint y: 398, distance: 100.1
click at [884, 398] on div "Primary text Primary" at bounding box center [1024, 390] width 281 height 41
type input "N"
type input "37"
type input "No"
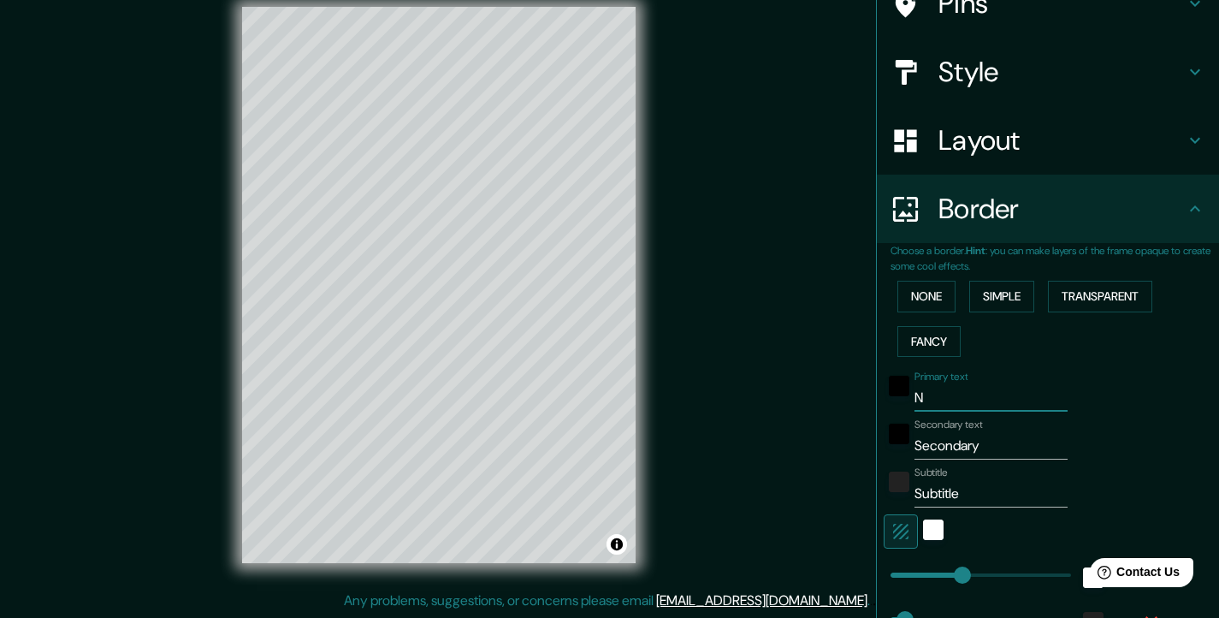
type input "37"
type input "Non"
type input "37"
type input "[PERSON_NAME]"
type input "37"
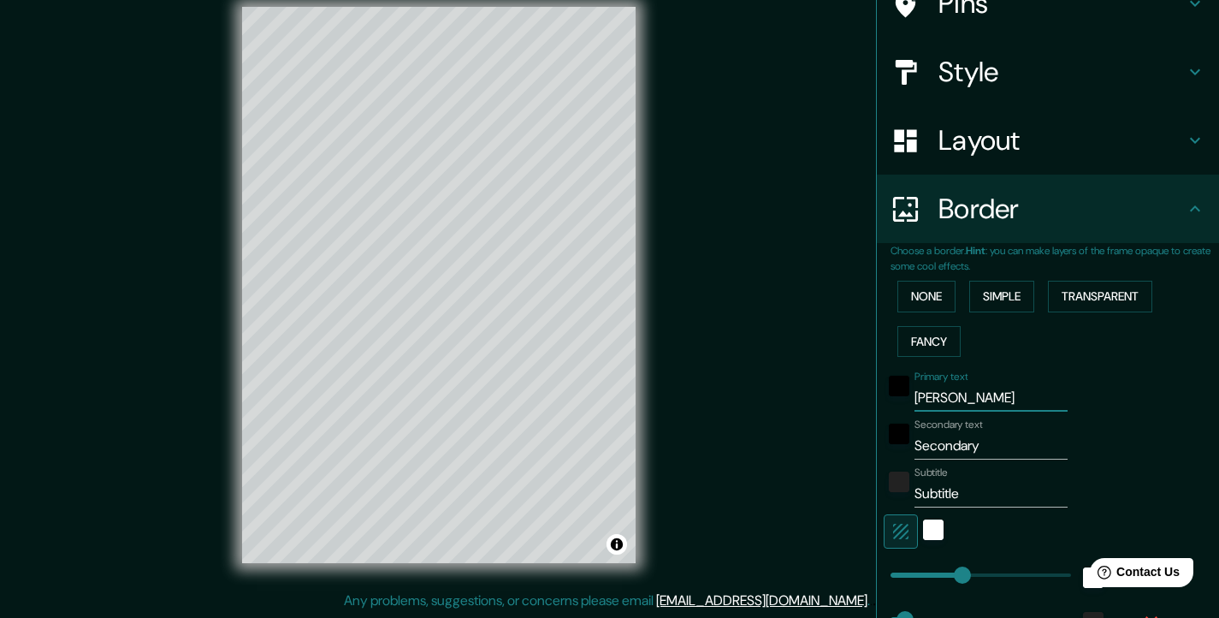
type input "Nonas"
type input "37"
type input "Nonasp"
type input "37"
type input "Nonaspe"
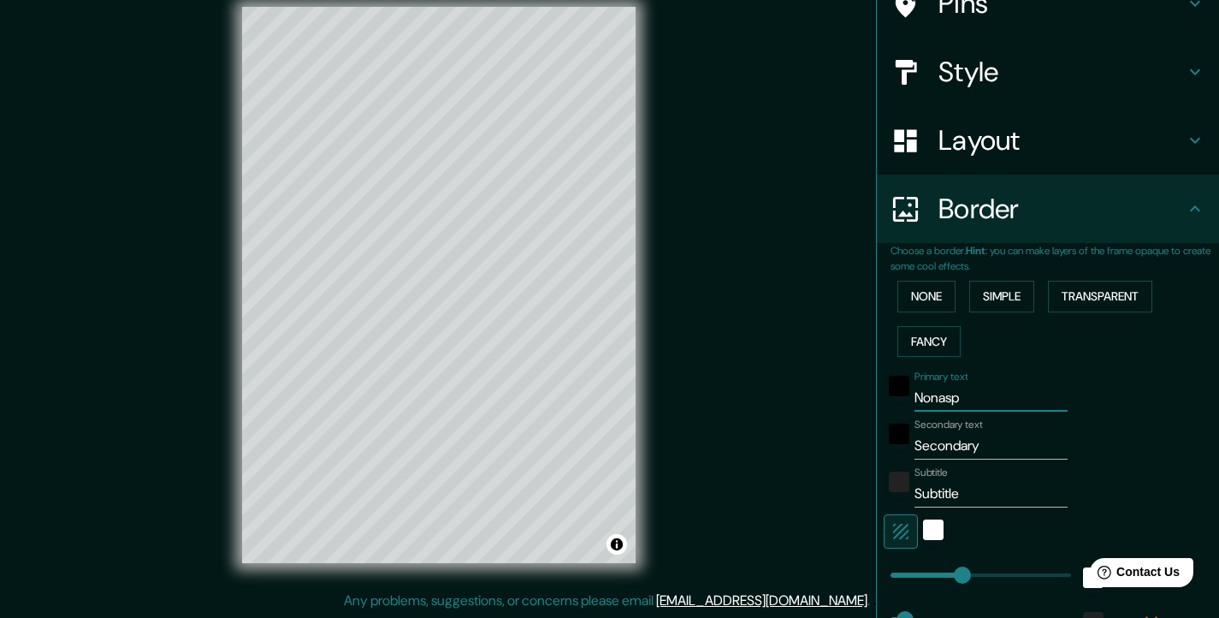
type input "37"
type input "Nonaspe"
drag, startPoint x: 997, startPoint y: 440, endPoint x: 887, endPoint y: 447, distance: 109.7
click at [887, 447] on div "Secondary text Secondary" at bounding box center [1024, 438] width 281 height 41
paste input "41° 12' 33'' N"
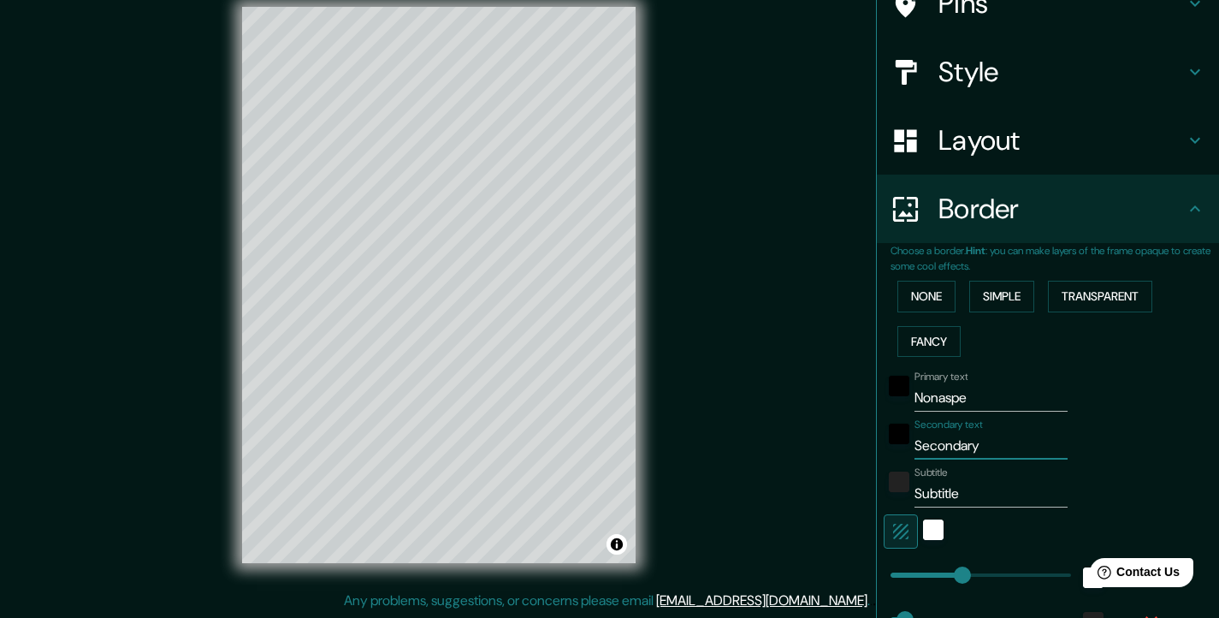
type input "41° 12' 33'' N"
type input "37"
type input "41° 12' 33'' N"
type input "37"
click at [990, 442] on input "41° 12' 33'' N" at bounding box center [991, 445] width 153 height 27
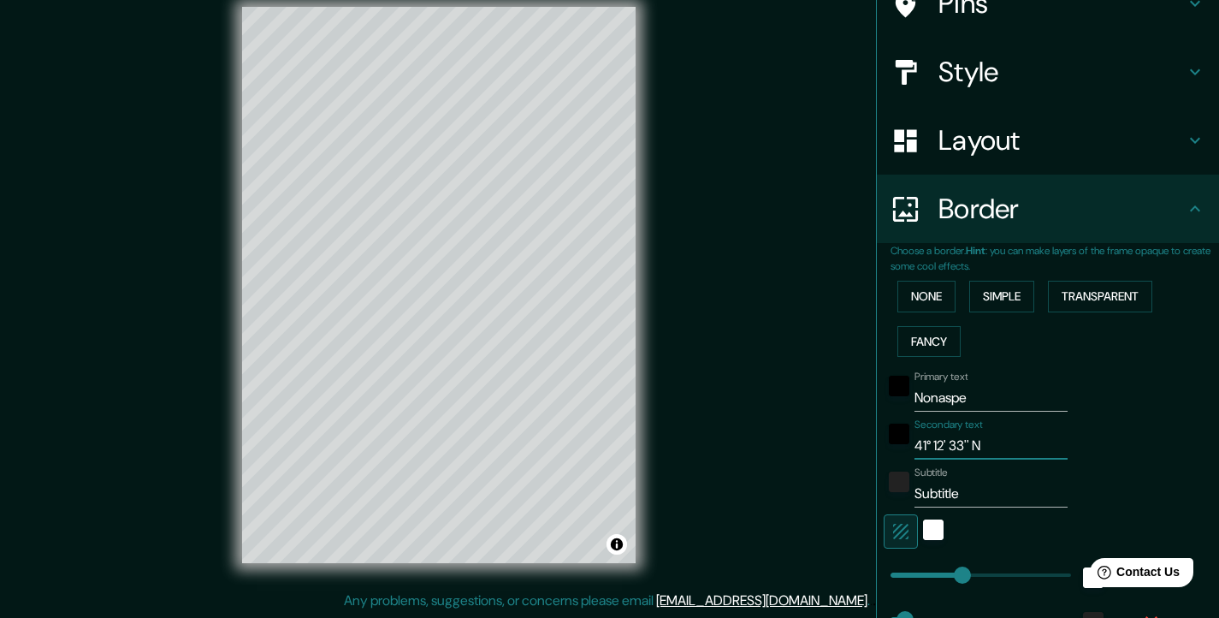
paste input "0° 14' 51'' E"
type input "[GEOGRAPHIC_DATA]"
type input "37"
type input "[GEOGRAPHIC_DATA]"
type input "107"
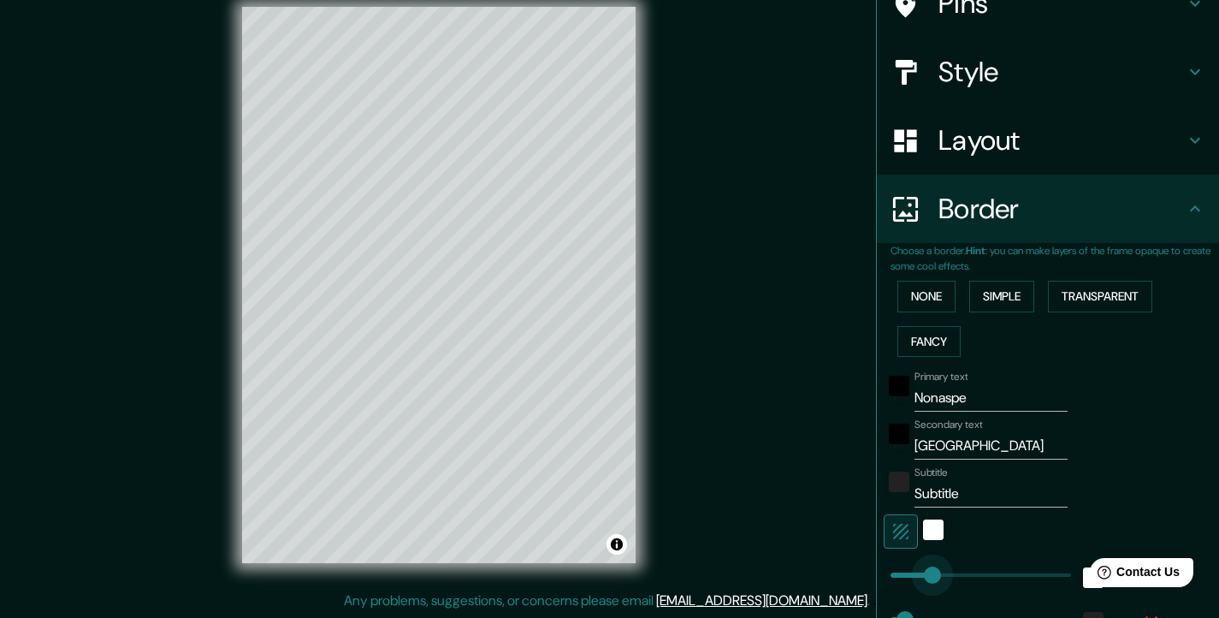
drag, startPoint x: 945, startPoint y: 570, endPoint x: 920, endPoint y: 575, distance: 25.3
type input "37"
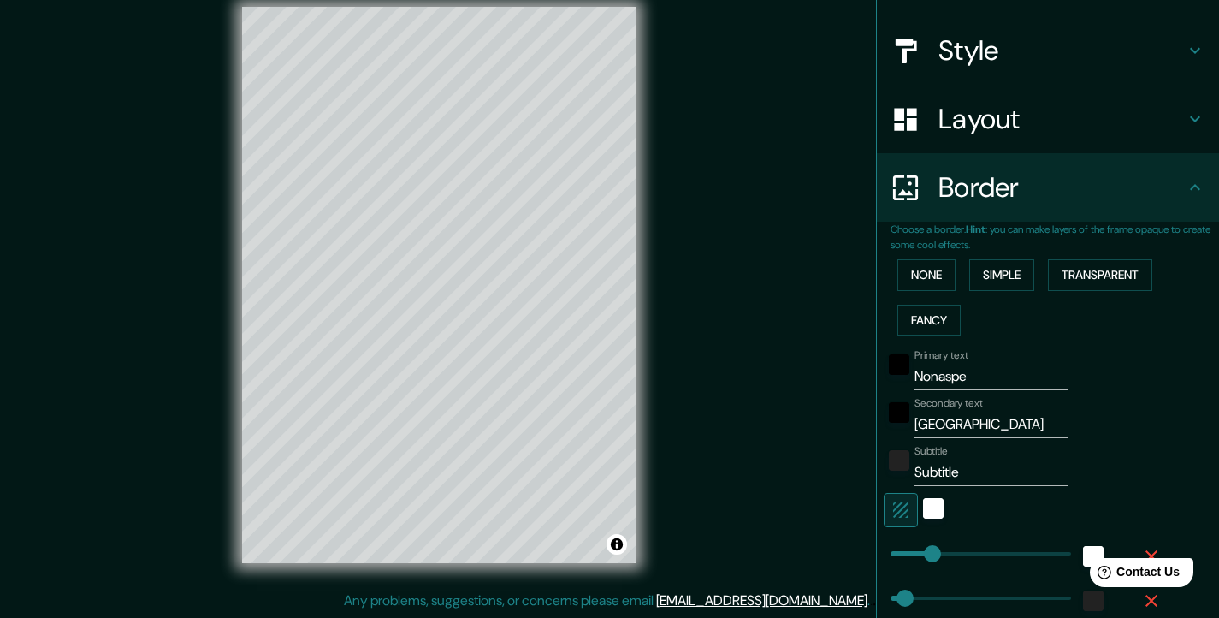
scroll to position [331, 0]
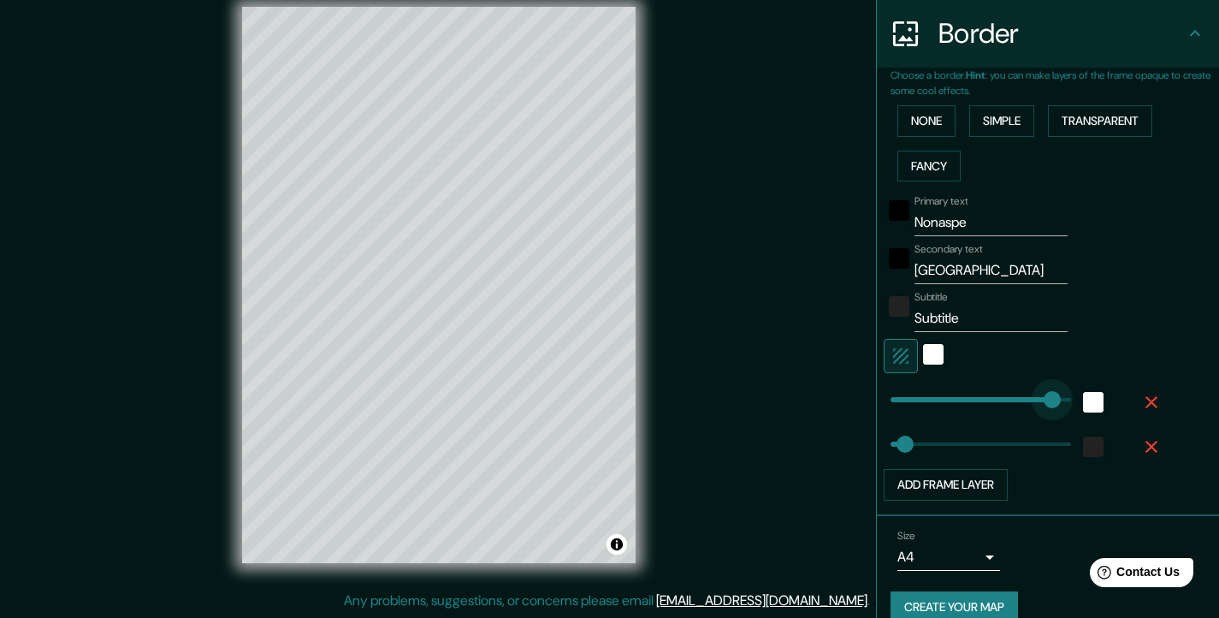
type input "460"
drag, startPoint x: 924, startPoint y: 395, endPoint x: 1063, endPoint y: 400, distance: 138.7
type input "37"
type input "114"
drag, startPoint x: 1061, startPoint y: 398, endPoint x: 922, endPoint y: 402, distance: 138.7
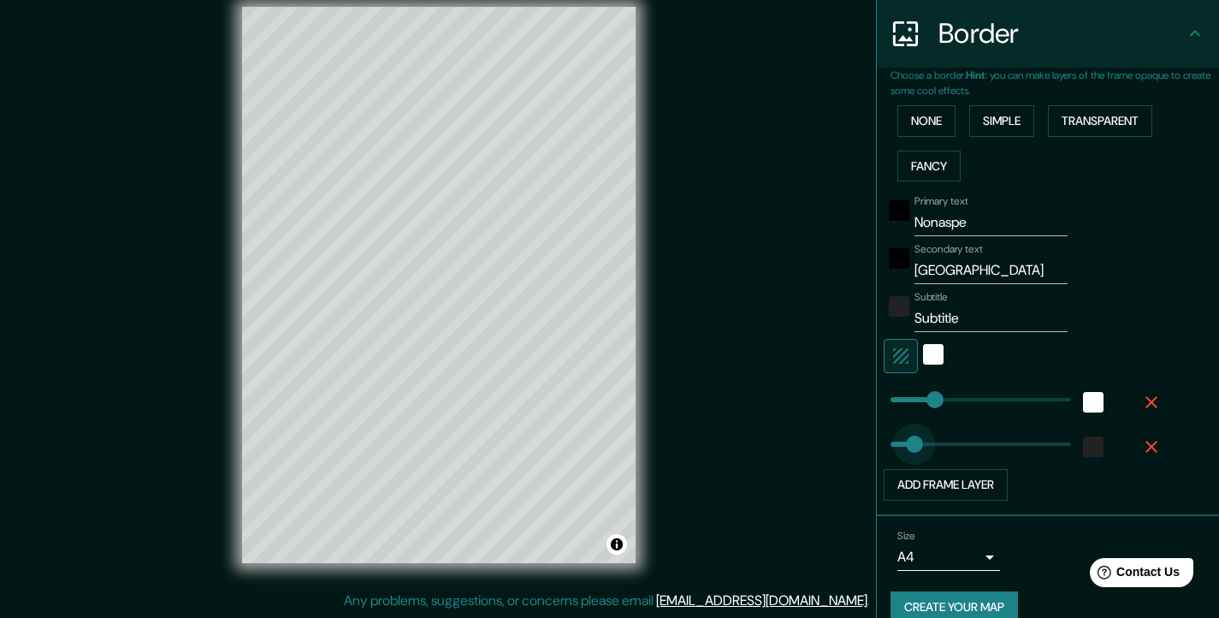
type input "66"
drag, startPoint x: 889, startPoint y: 438, endPoint x: 904, endPoint y: 436, distance: 14.8
type input "41"
drag, startPoint x: 904, startPoint y: 436, endPoint x: 894, endPoint y: 436, distance: 9.5
click at [957, 482] on button "Add frame layer" at bounding box center [946, 485] width 124 height 32
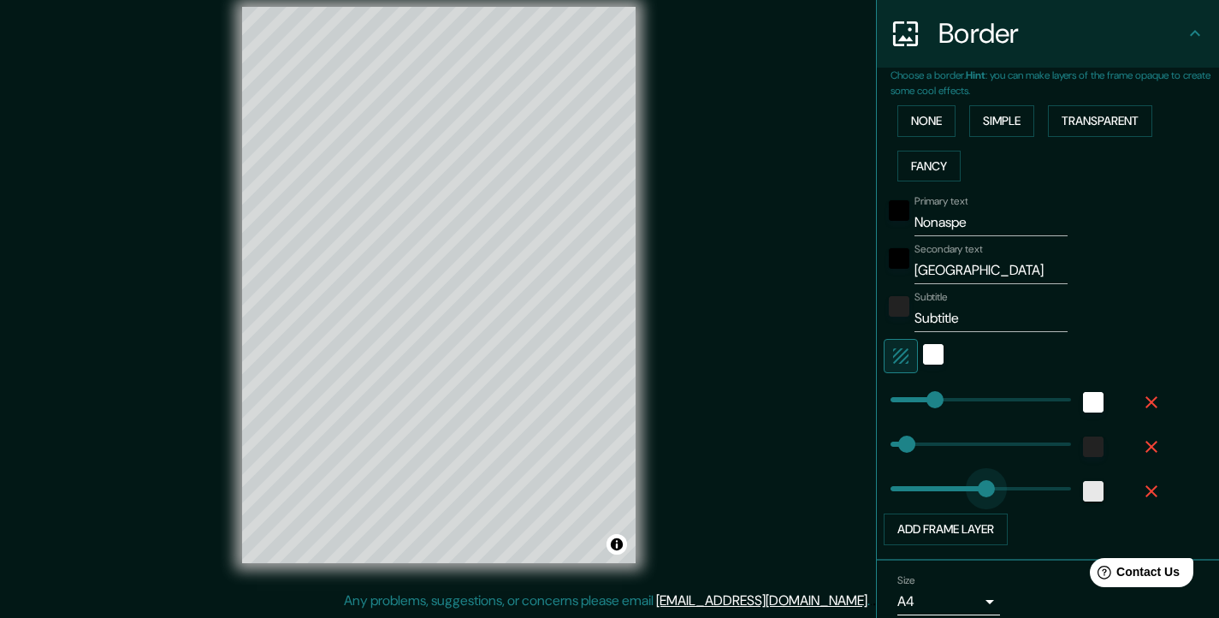
type input "460"
drag, startPoint x: 954, startPoint y: 483, endPoint x: 1074, endPoint y: 483, distance: 119.8
click at [1141, 483] on icon "button" at bounding box center [1151, 491] width 21 height 21
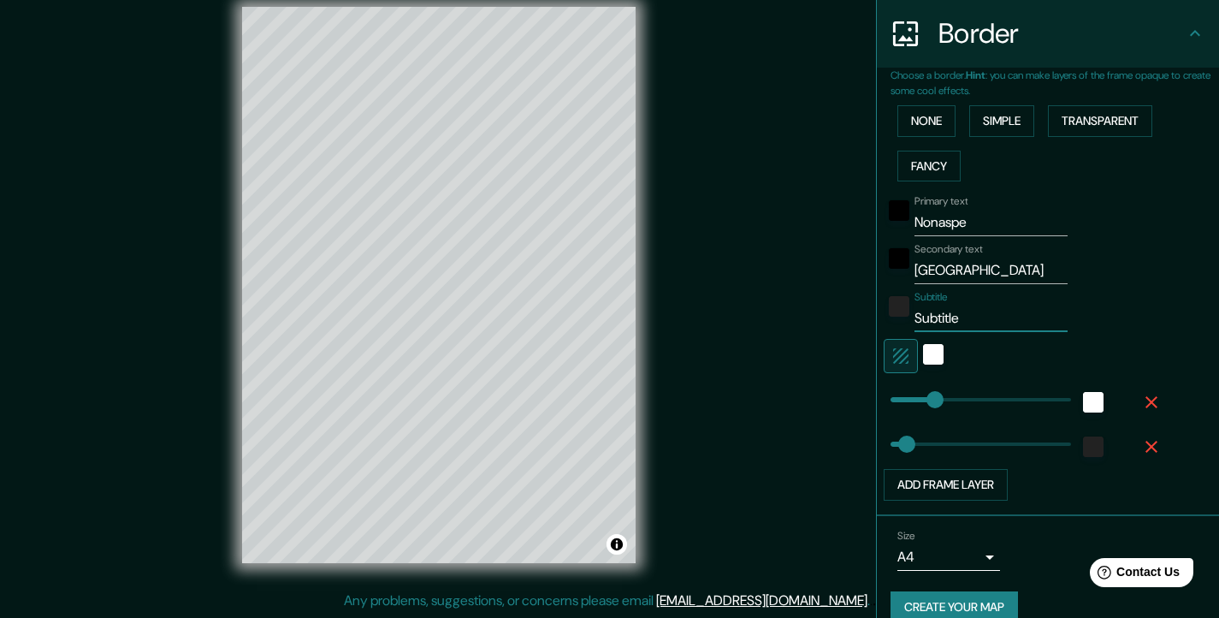
drag, startPoint x: 976, startPoint y: 305, endPoint x: 886, endPoint y: 312, distance: 90.2
click at [886, 312] on div "Subtitle Subtitle" at bounding box center [1024, 311] width 281 height 41
click at [1144, 232] on div "Primary text Nonaspe Secondary text [GEOGRAPHIC_DATA] Subtitle Add frame layer" at bounding box center [1028, 344] width 274 height 312
click at [1030, 217] on input "Nonaspe" at bounding box center [991, 222] width 153 height 27
type input "Nonaspe"
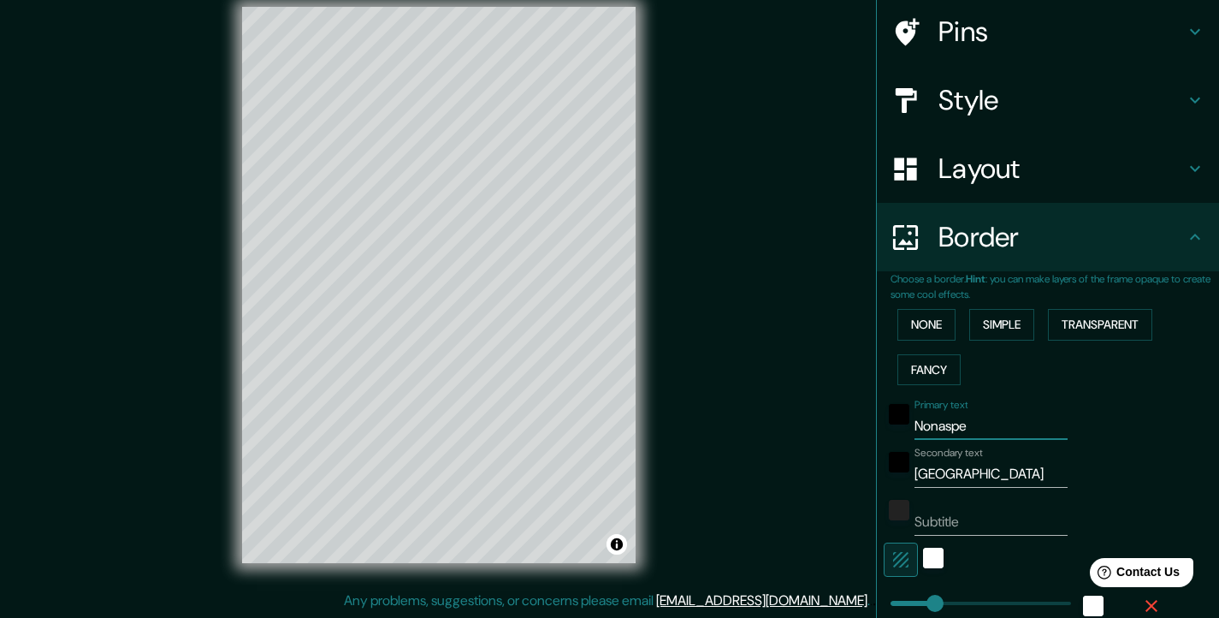
scroll to position [131, 0]
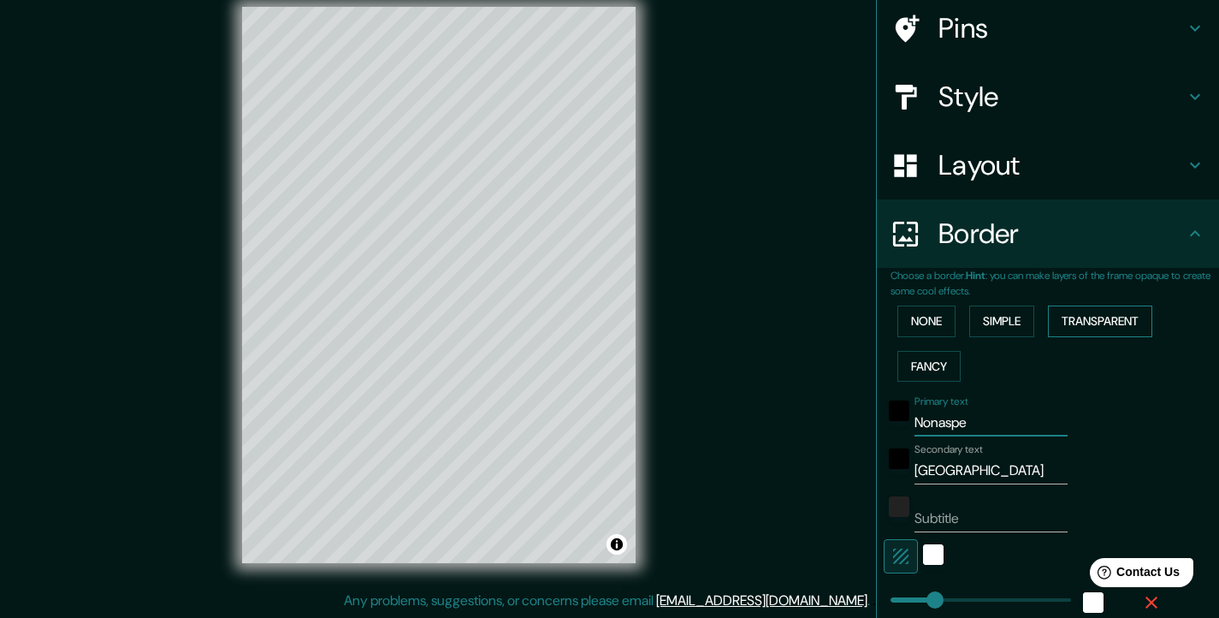
click at [1084, 320] on button "Transparent" at bounding box center [1100, 321] width 104 height 32
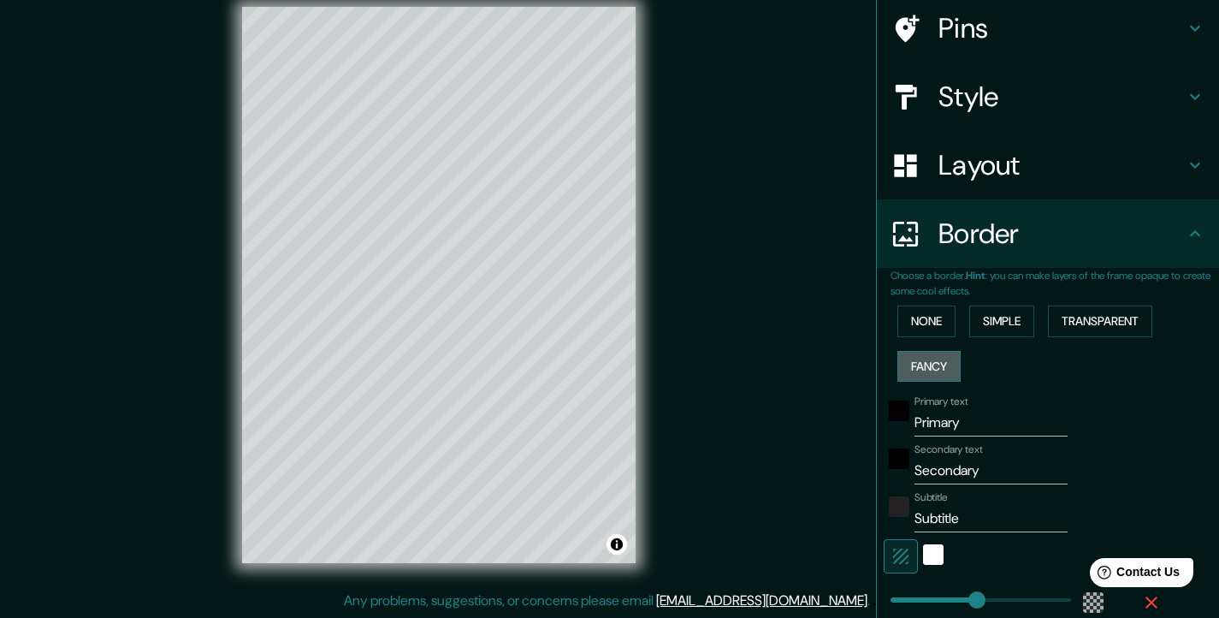
click at [935, 363] on button "Fancy" at bounding box center [929, 367] width 63 height 32
click at [1018, 317] on button "Simple" at bounding box center [1001, 321] width 65 height 32
click at [1081, 328] on button "Transparent" at bounding box center [1100, 321] width 104 height 32
click at [942, 360] on button "Fancy" at bounding box center [929, 367] width 63 height 32
click at [1074, 327] on button "Transparent" at bounding box center [1100, 321] width 104 height 32
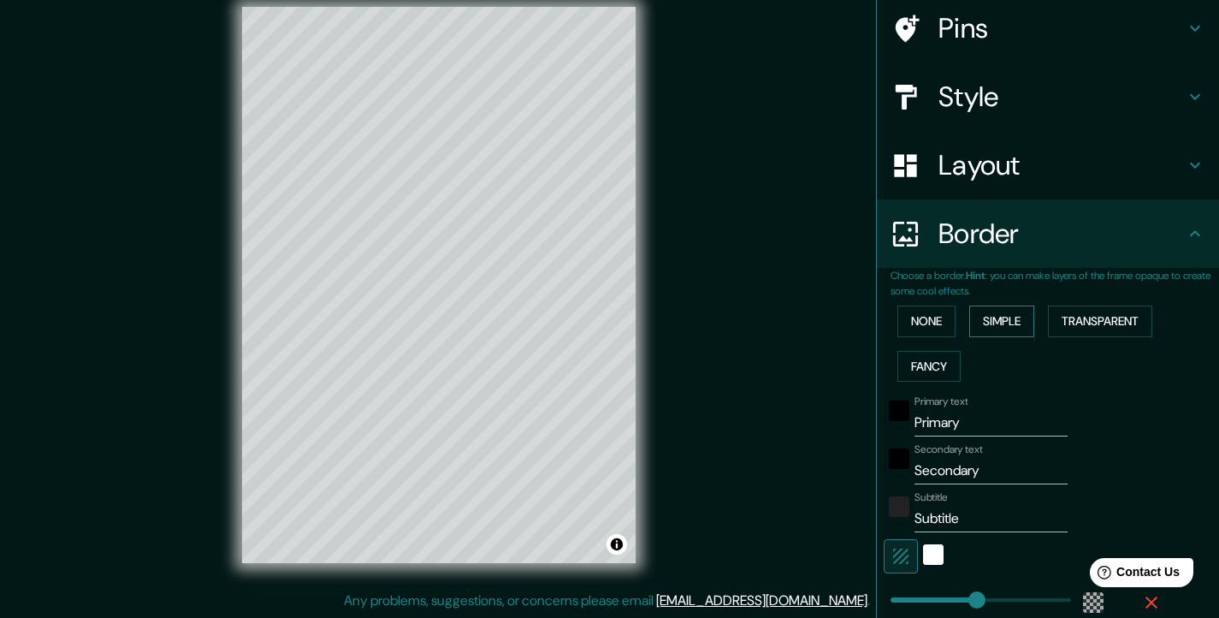
click at [1012, 317] on button "Simple" at bounding box center [1001, 321] width 65 height 32
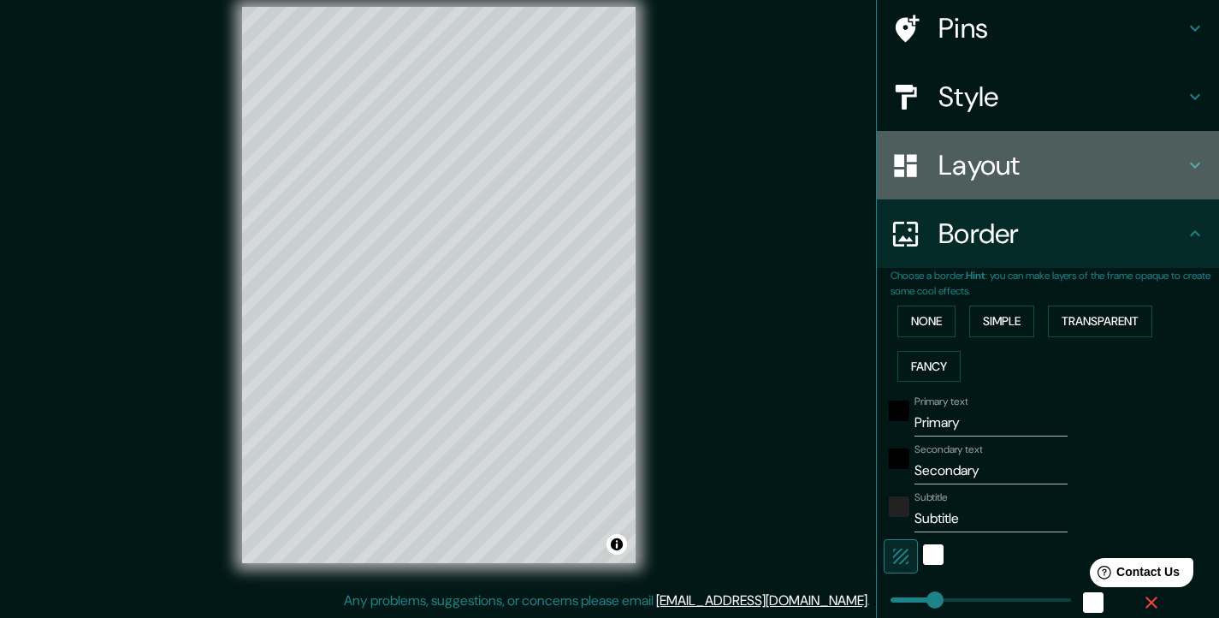
click at [1070, 153] on h4 "Layout" at bounding box center [1062, 165] width 246 height 34
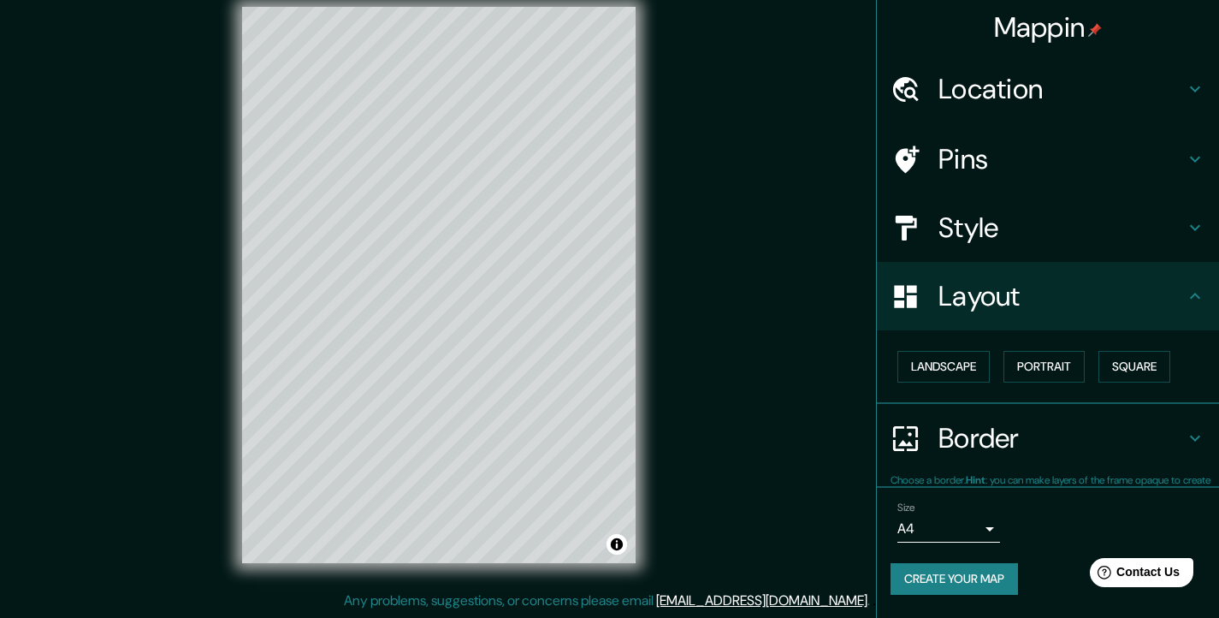
scroll to position [0, 0]
click at [1111, 206] on div "Style" at bounding box center [1048, 227] width 342 height 68
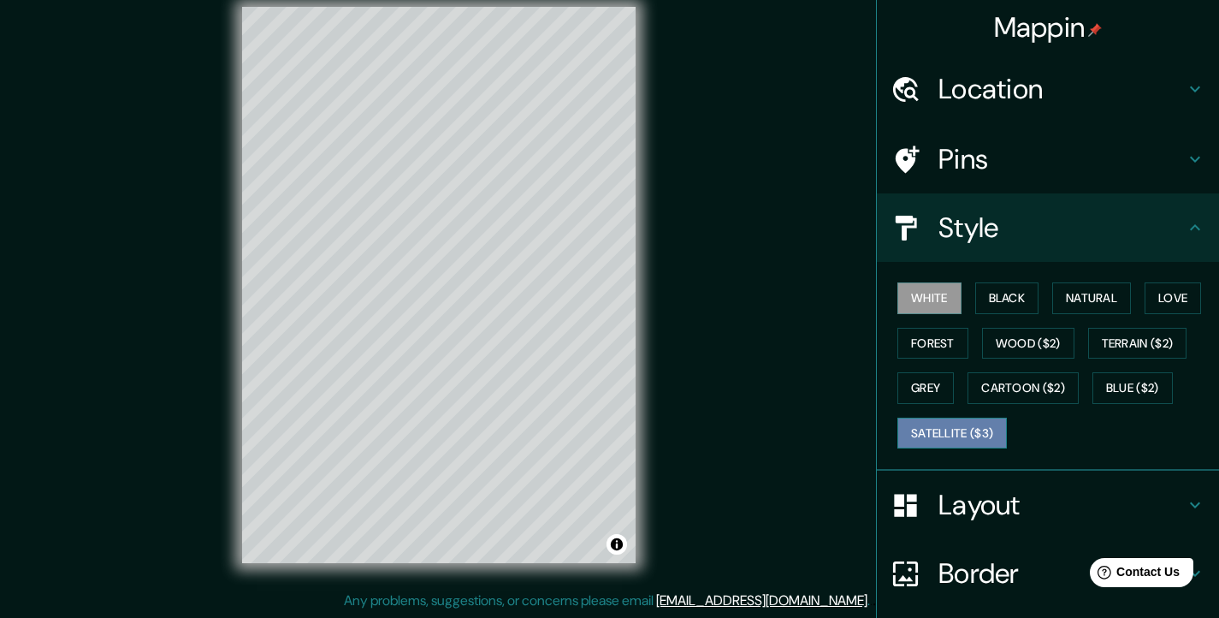
click at [946, 423] on button "Satellite ($3)" at bounding box center [953, 434] width 110 height 32
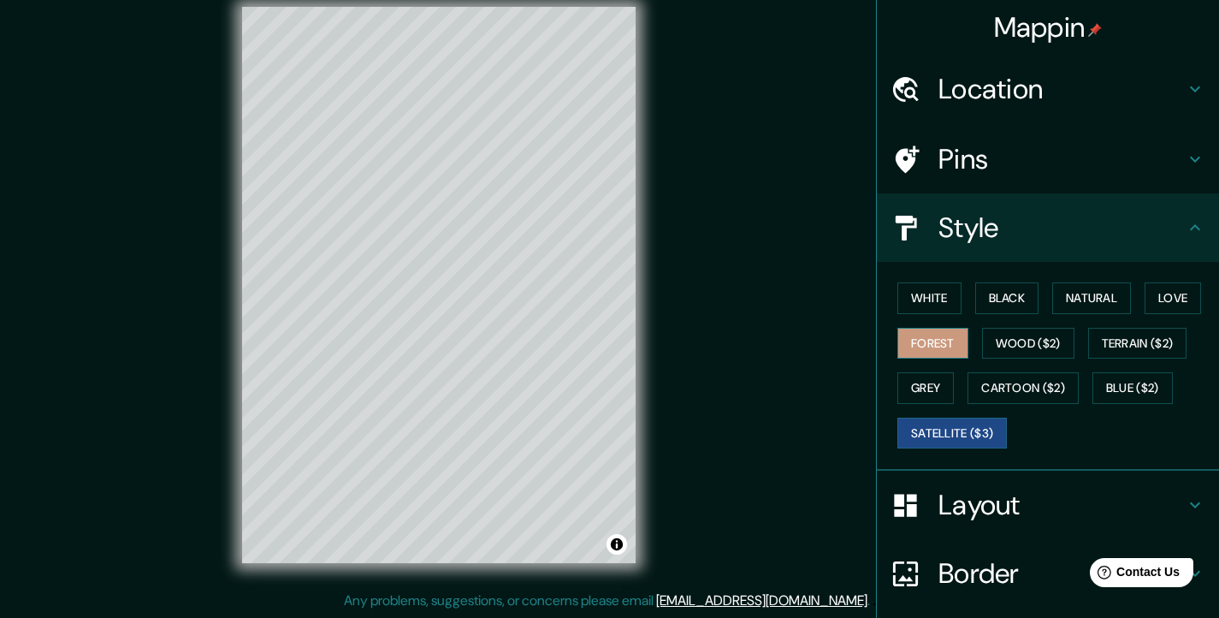
click at [944, 337] on button "Forest" at bounding box center [933, 344] width 71 height 32
click at [1086, 298] on button "Natural" at bounding box center [1091, 298] width 79 height 32
